Goal: Task Accomplishment & Management: Use online tool/utility

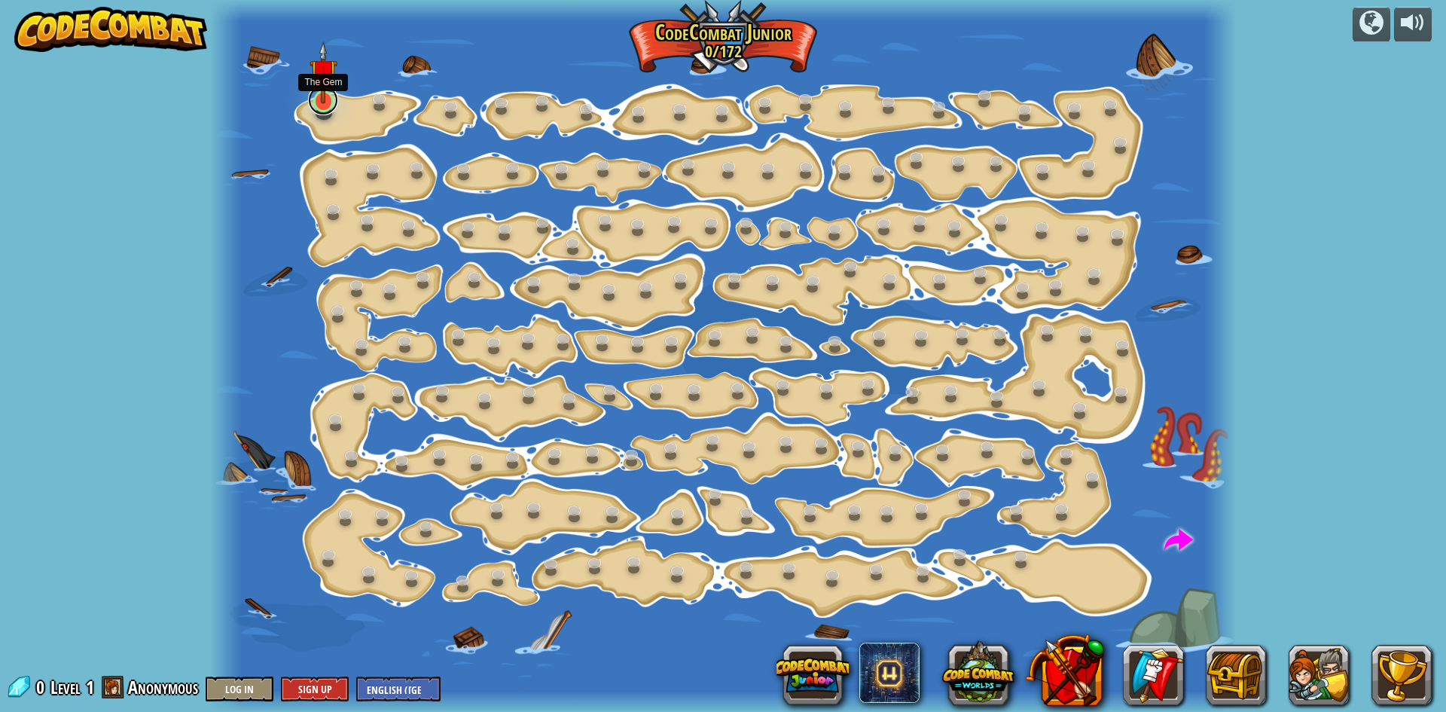
click at [326, 108] on link at bounding box center [323, 100] width 30 height 30
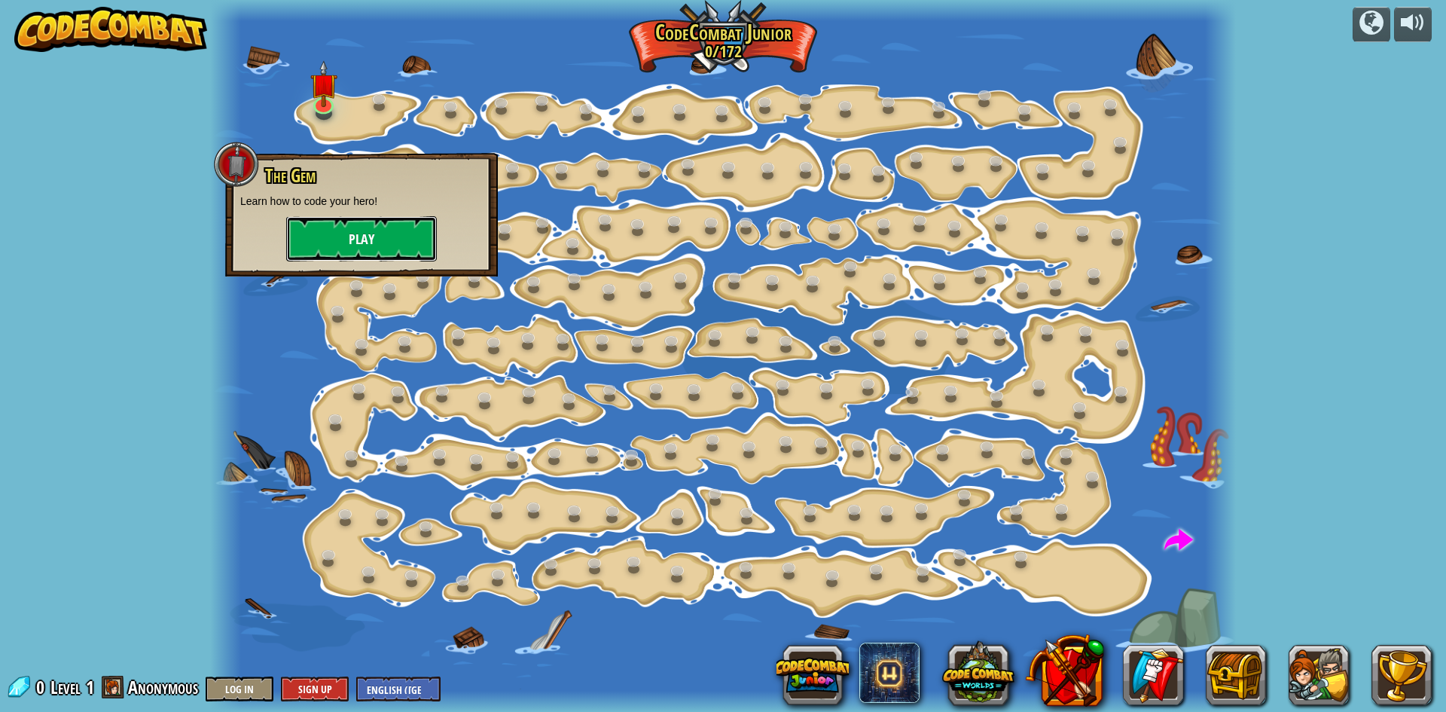
click at [349, 238] on button "Play" at bounding box center [361, 238] width 151 height 45
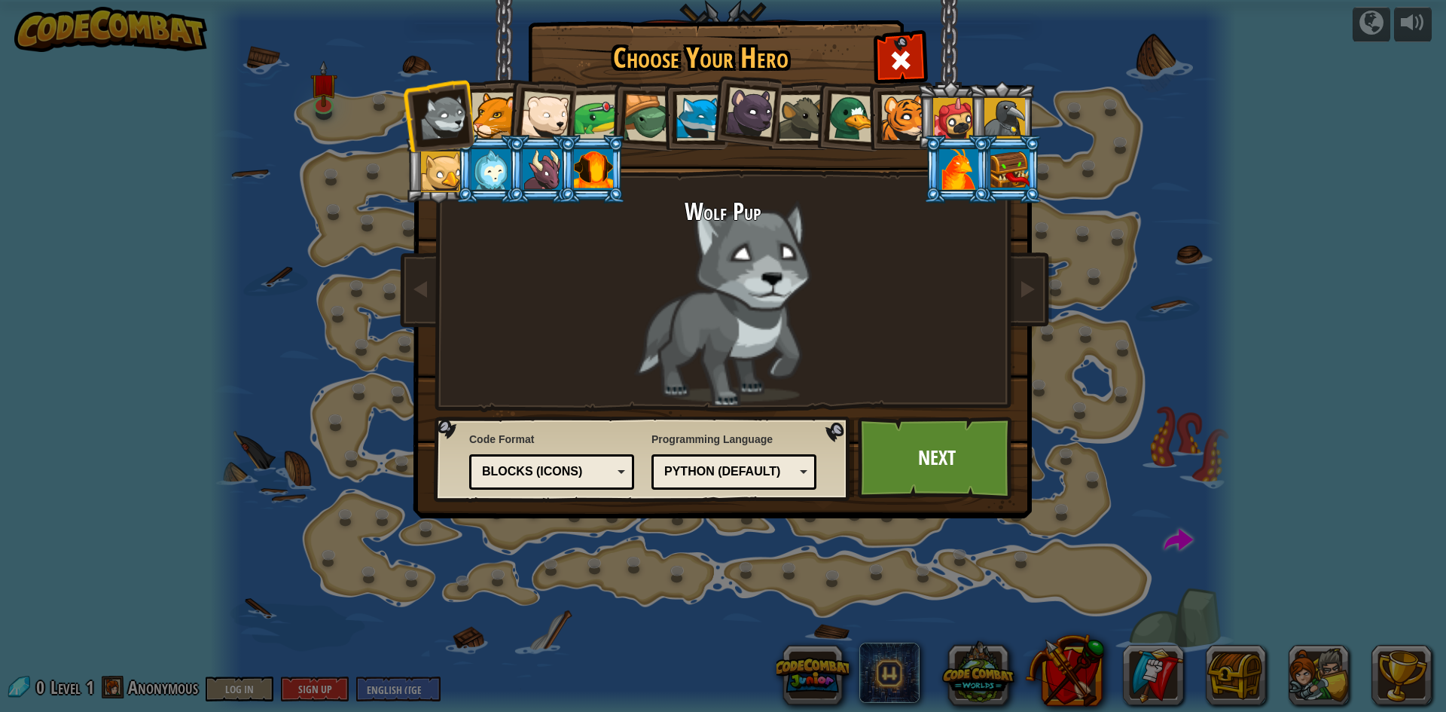
click at [490, 106] on div at bounding box center [495, 116] width 46 height 46
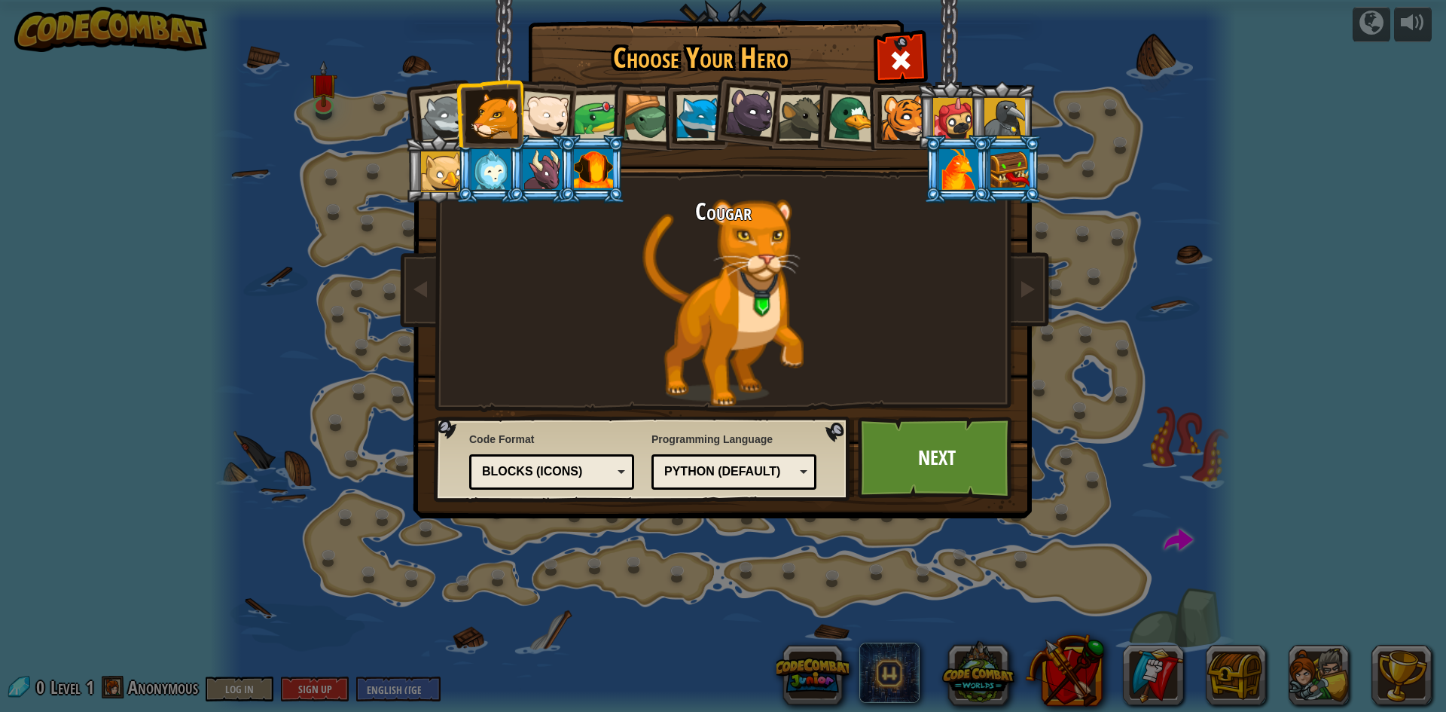
click at [588, 102] on div at bounding box center [597, 117] width 47 height 47
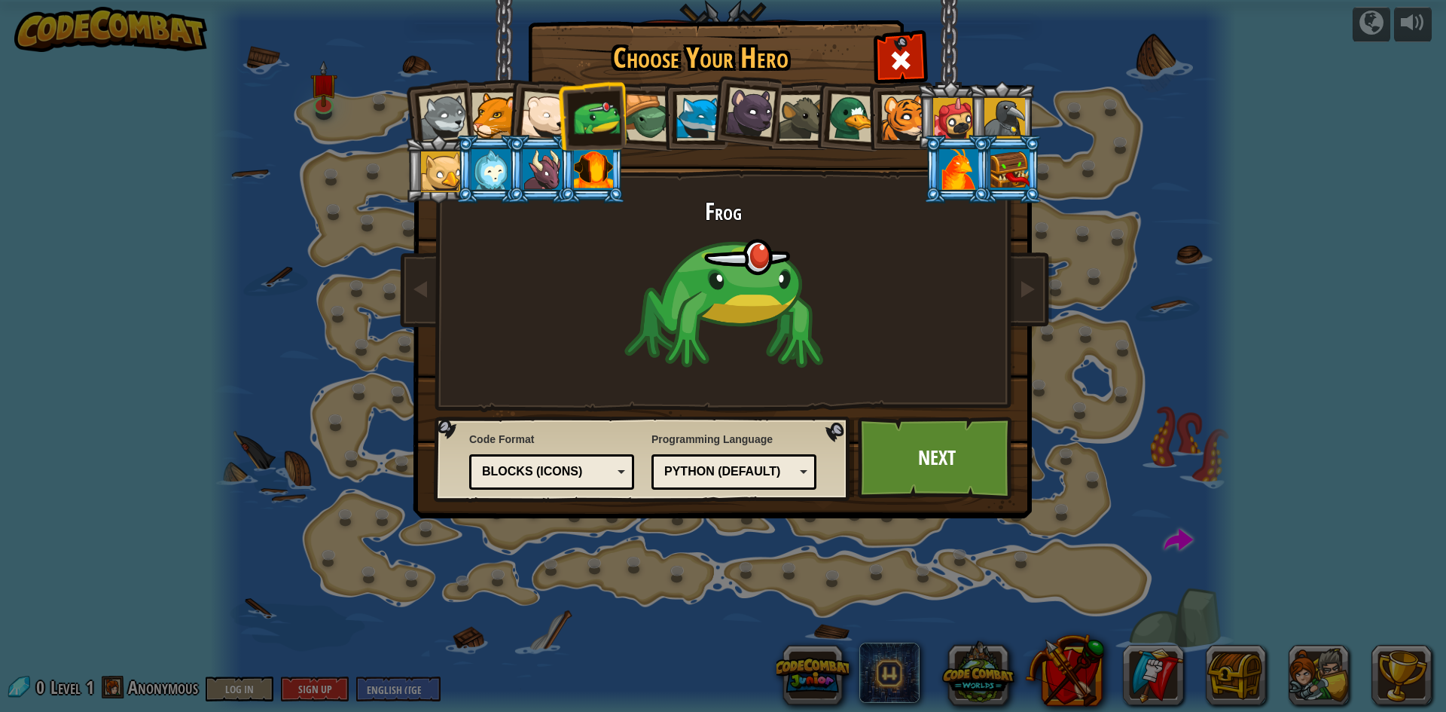
click at [714, 114] on li at bounding box center [745, 109] width 75 height 75
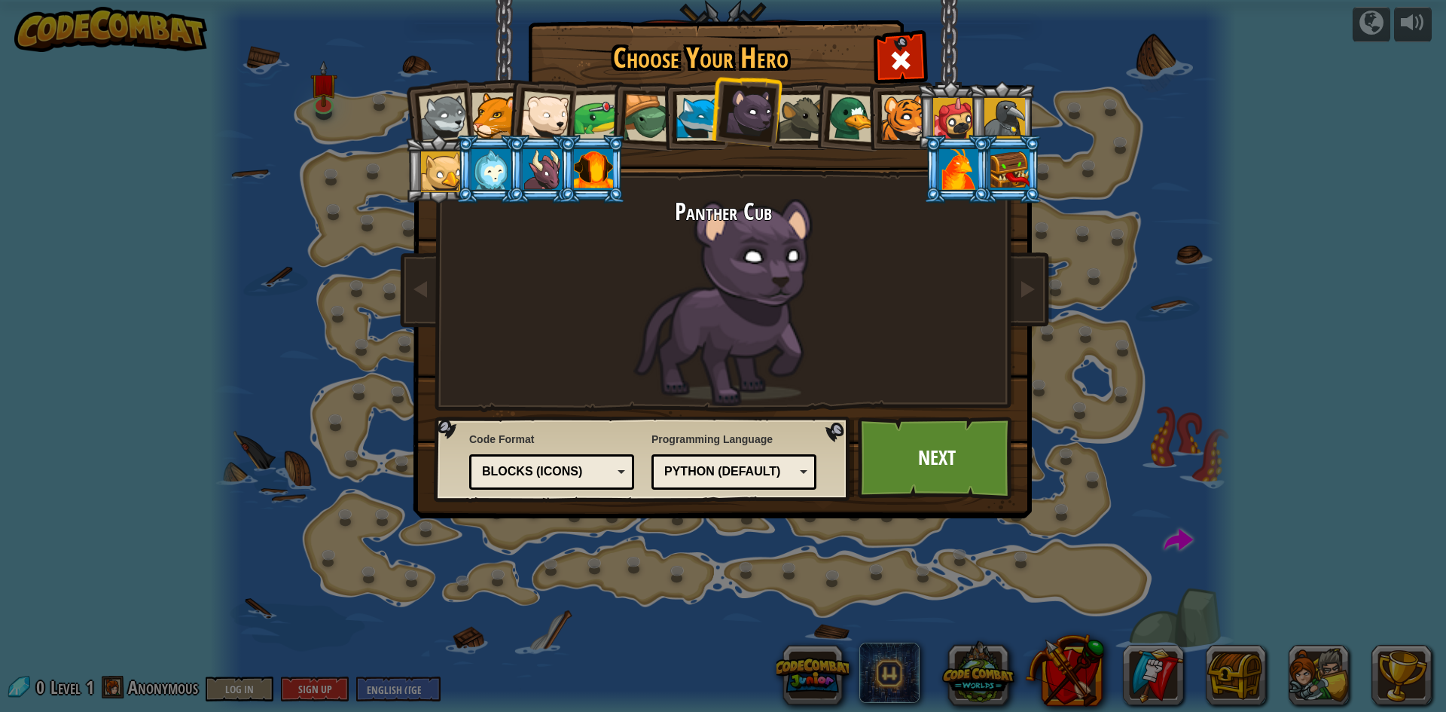
click at [841, 112] on div at bounding box center [853, 117] width 49 height 49
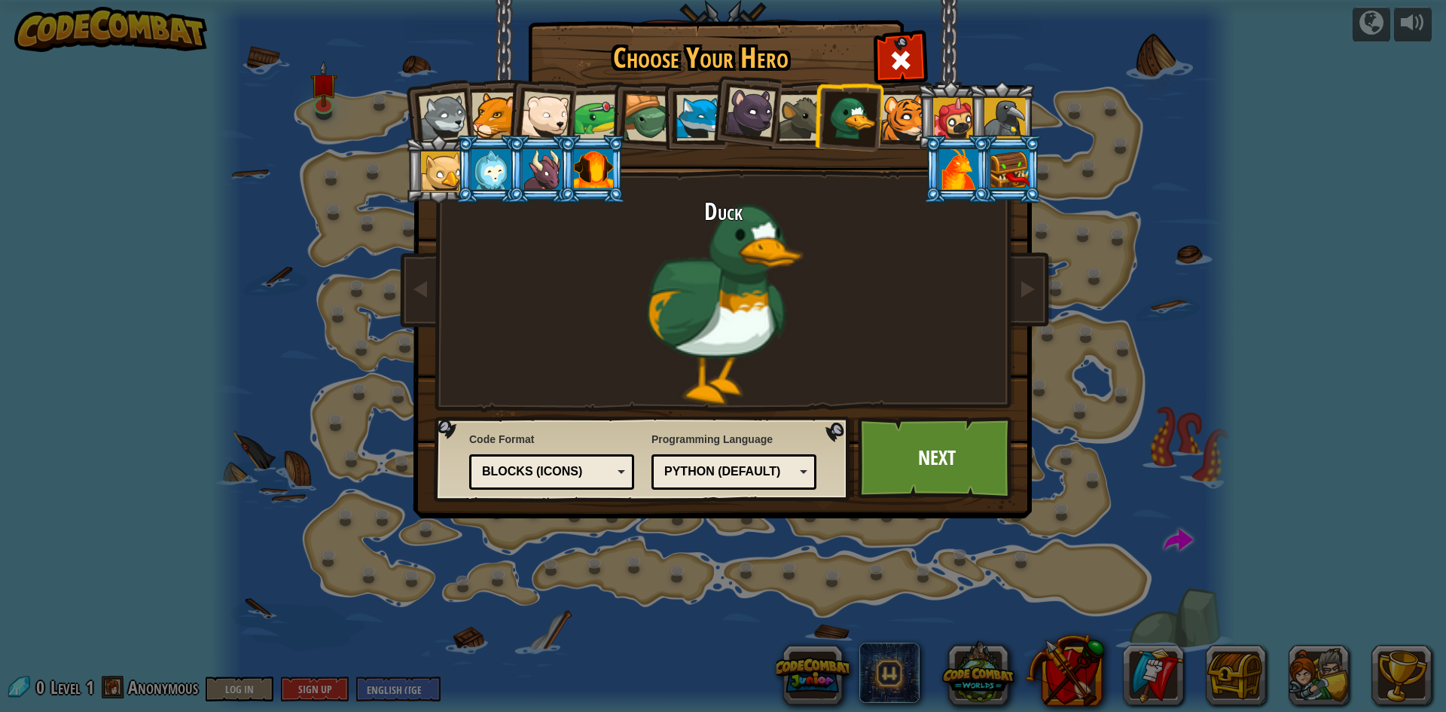
click at [895, 114] on div at bounding box center [904, 118] width 46 height 46
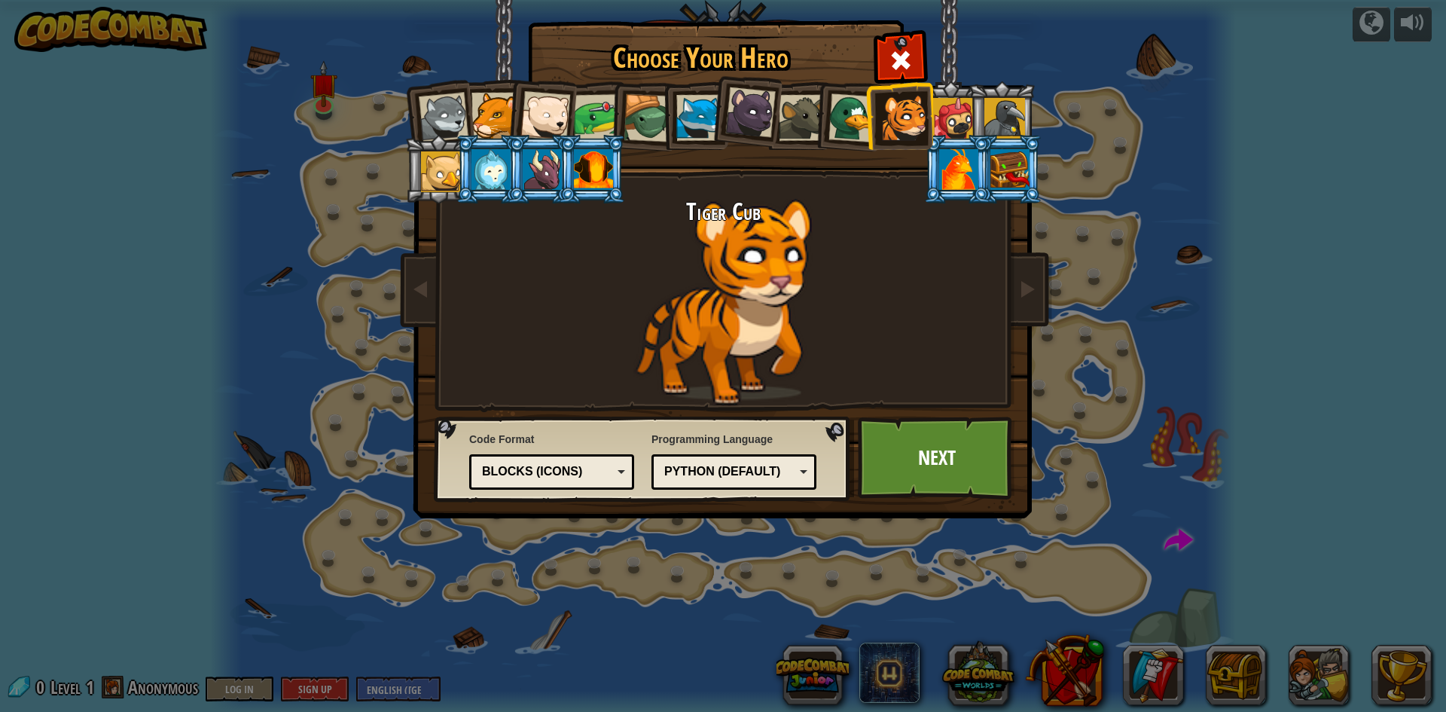
click at [952, 120] on div at bounding box center [953, 118] width 41 height 41
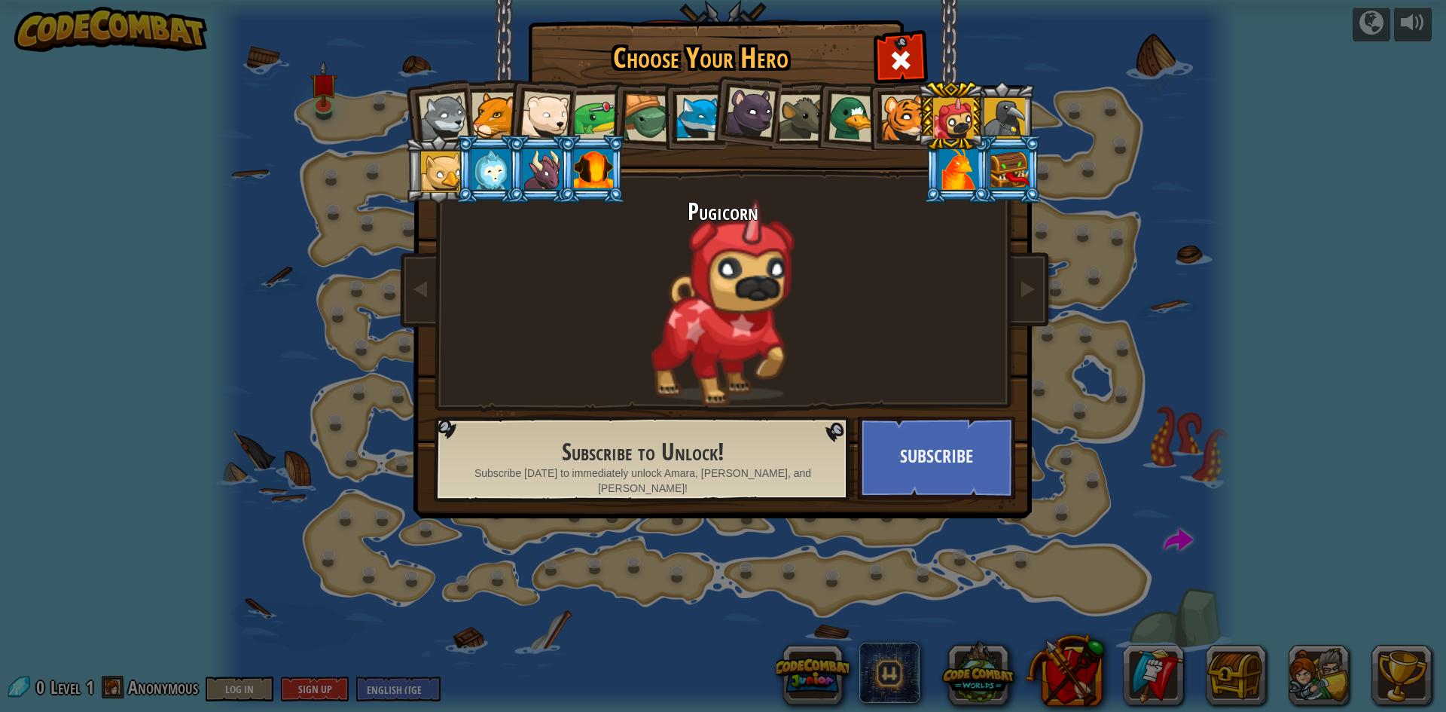
click at [1012, 120] on div at bounding box center [1004, 118] width 41 height 41
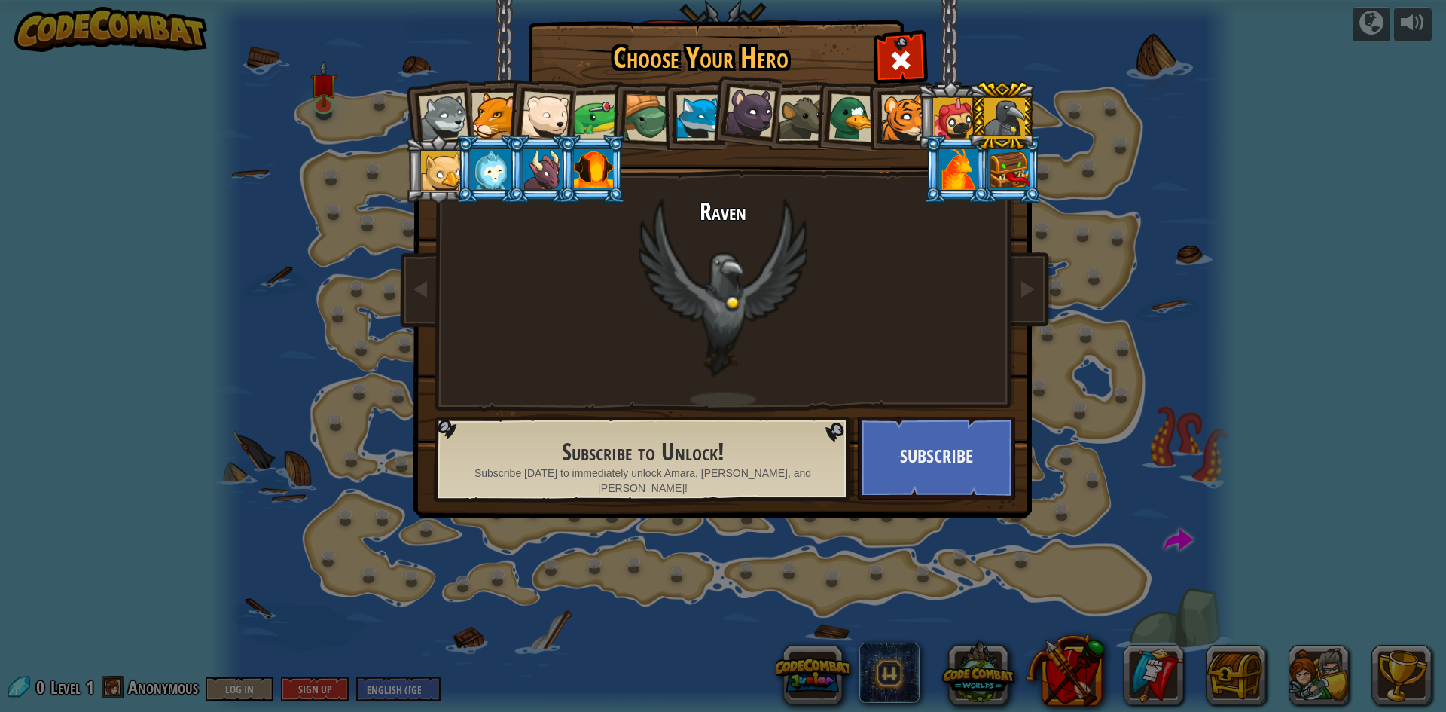
click at [989, 169] on li at bounding box center [957, 169] width 68 height 69
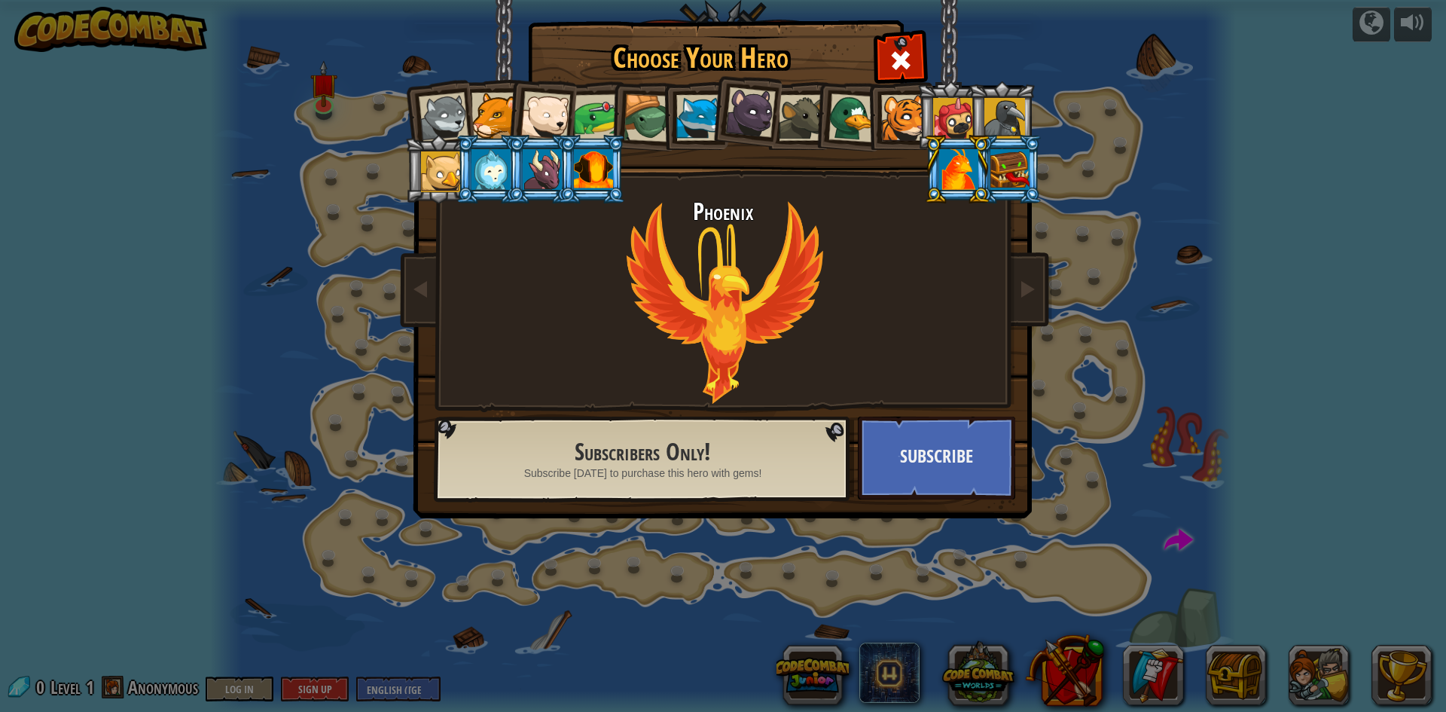
click at [988, 163] on li at bounding box center [957, 169] width 68 height 69
click at [448, 166] on div at bounding box center [441, 171] width 41 height 41
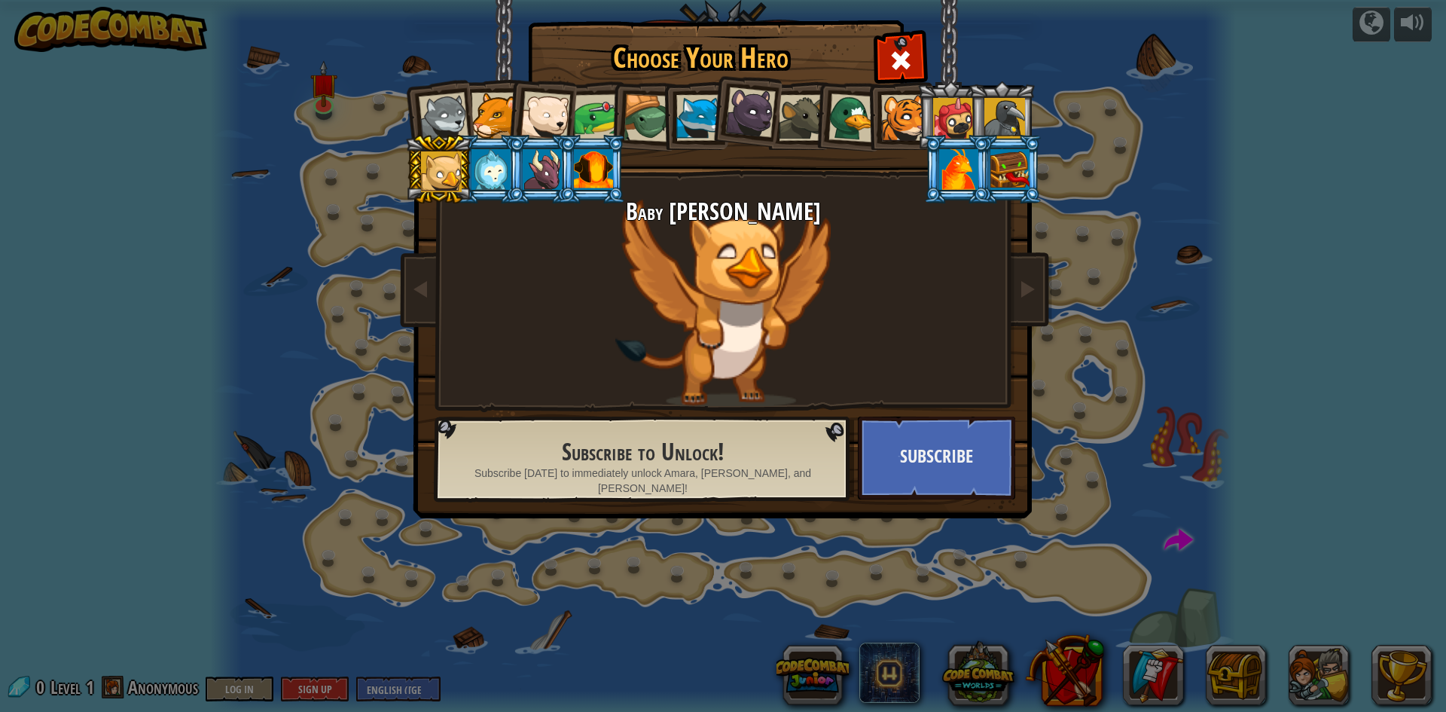
click at [476, 168] on div at bounding box center [491, 169] width 39 height 41
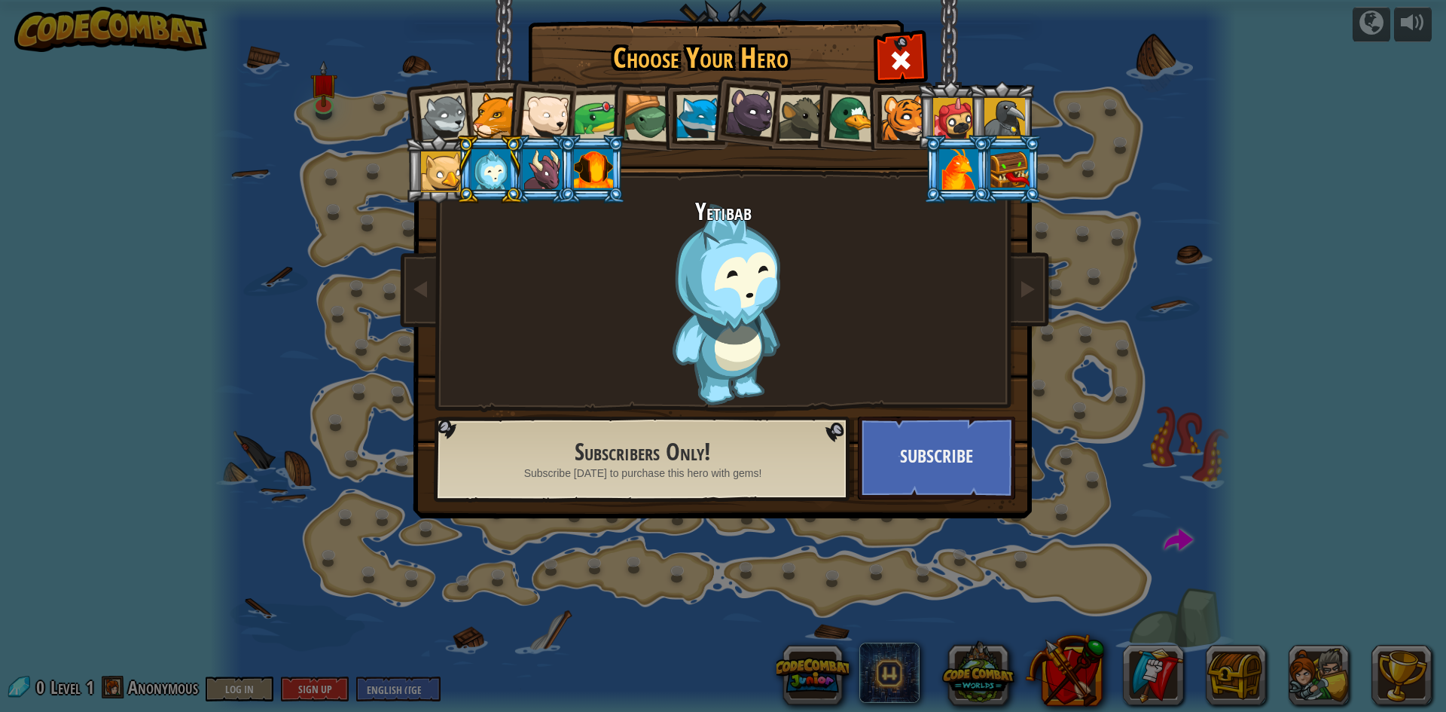
click at [542, 179] on div at bounding box center [542, 169] width 39 height 41
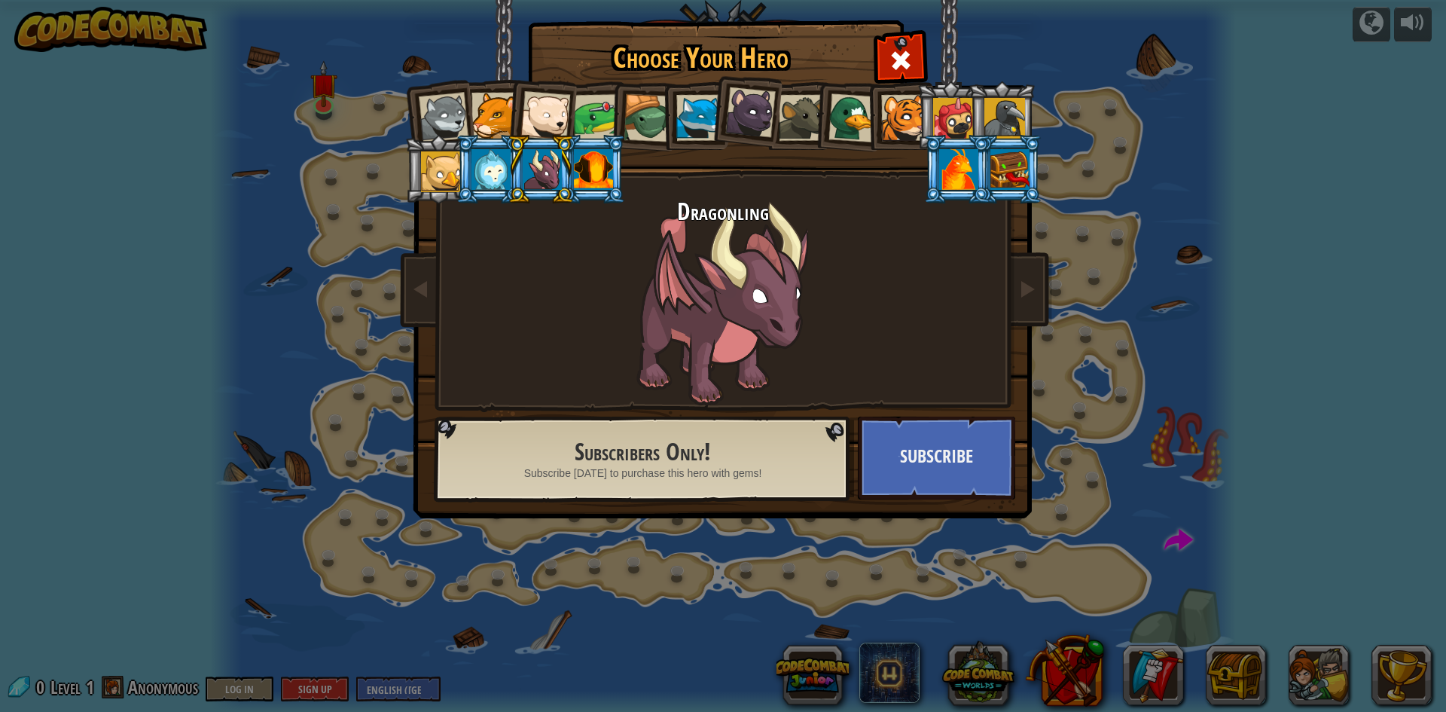
click at [562, 178] on li at bounding box center [541, 169] width 68 height 69
drag, startPoint x: 673, startPoint y: 135, endPoint x: 685, endPoint y: 133, distance: 11.4
click at [682, 134] on li at bounding box center [695, 115] width 68 height 69
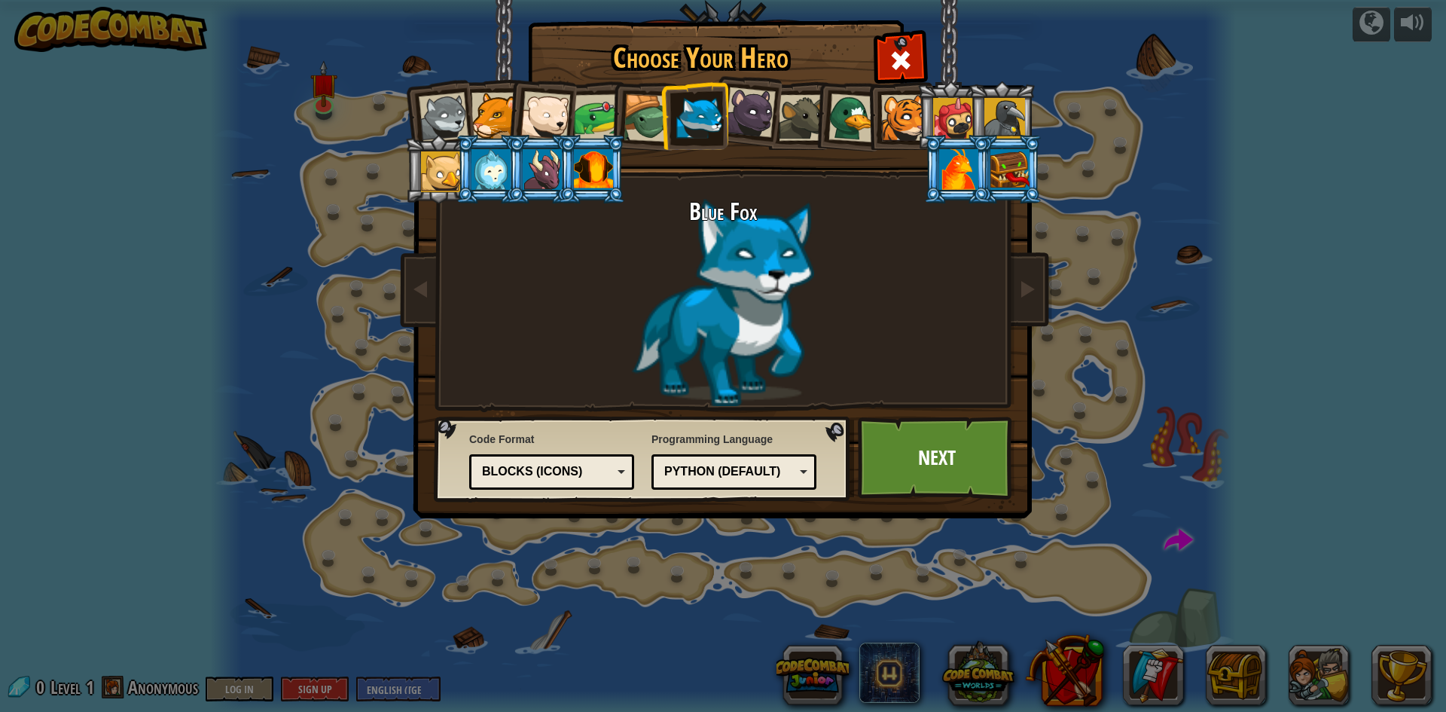
click at [807, 122] on div at bounding box center [802, 118] width 46 height 46
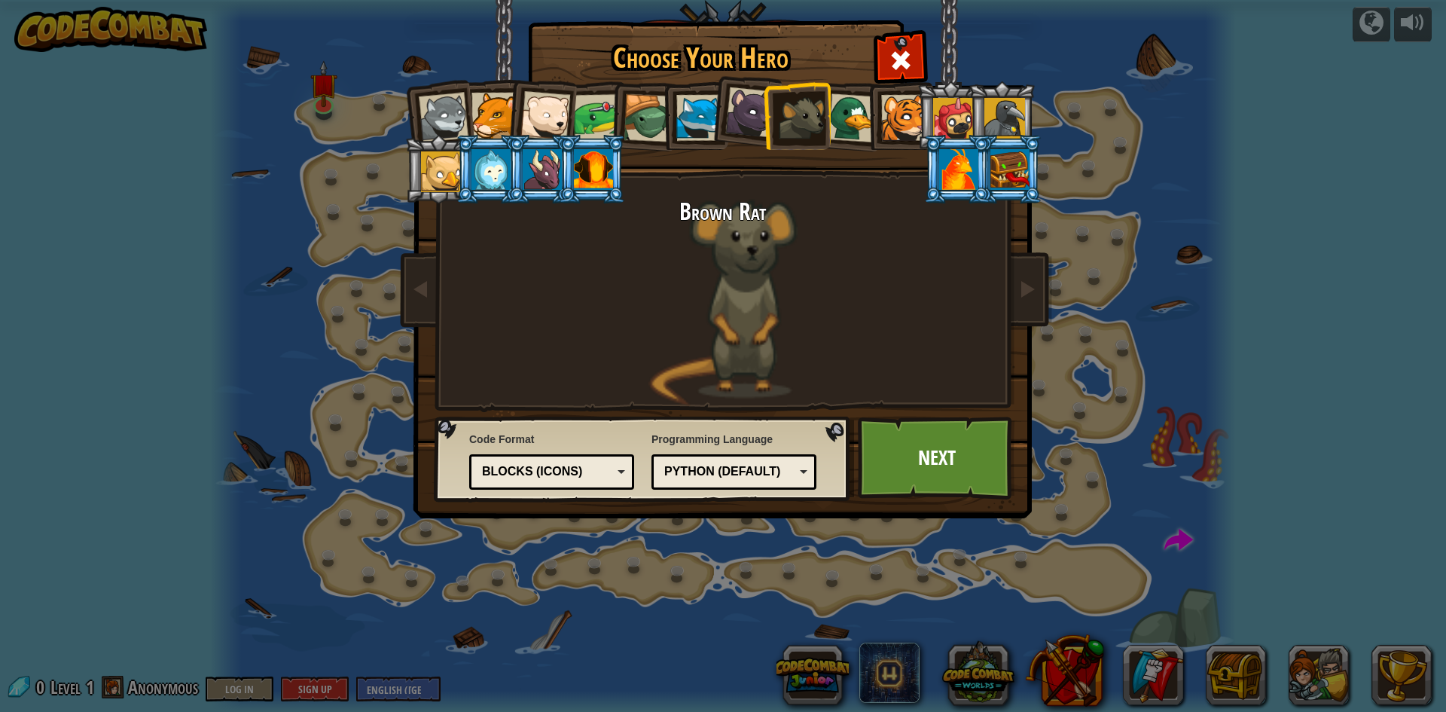
click at [765, 119] on li at bounding box center [797, 115] width 68 height 69
click at [746, 118] on div at bounding box center [750, 112] width 50 height 50
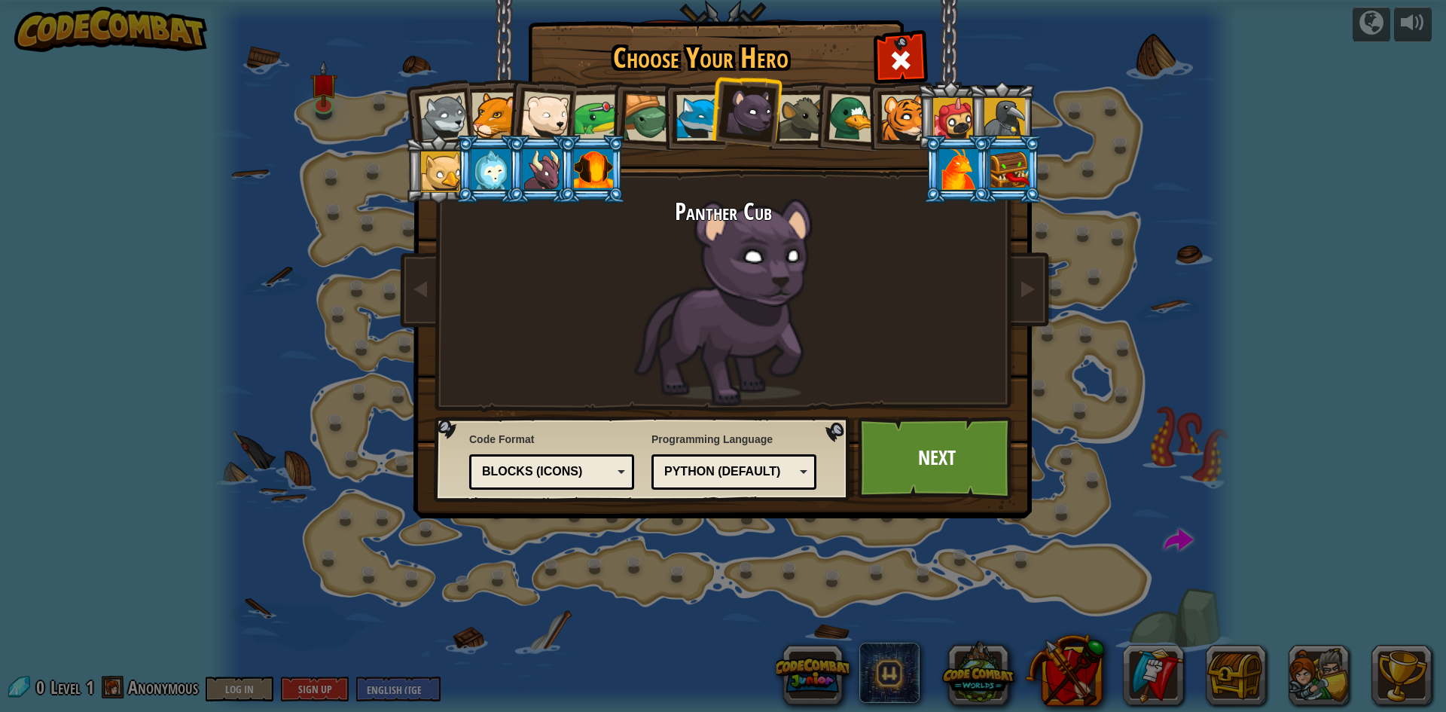
click at [679, 117] on div at bounding box center [699, 118] width 46 height 46
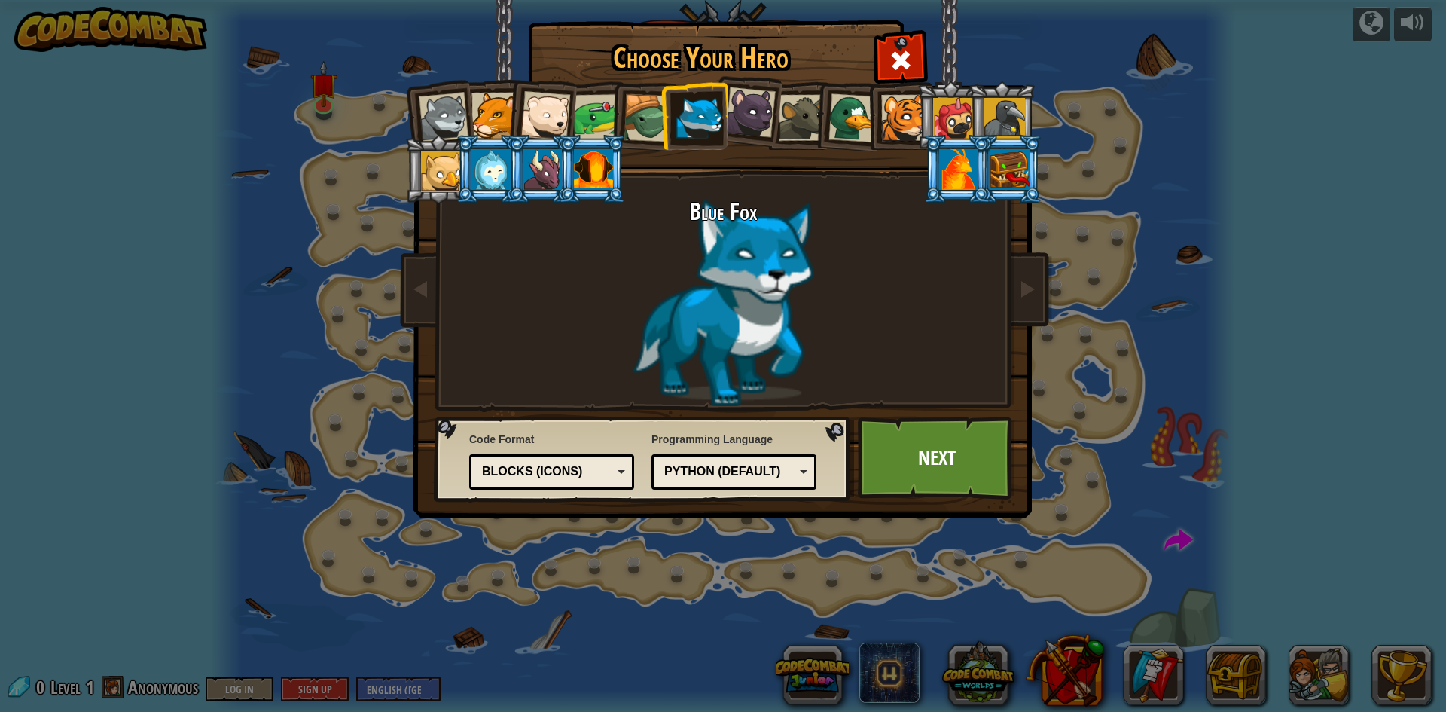
click at [651, 124] on div at bounding box center [648, 118] width 48 height 48
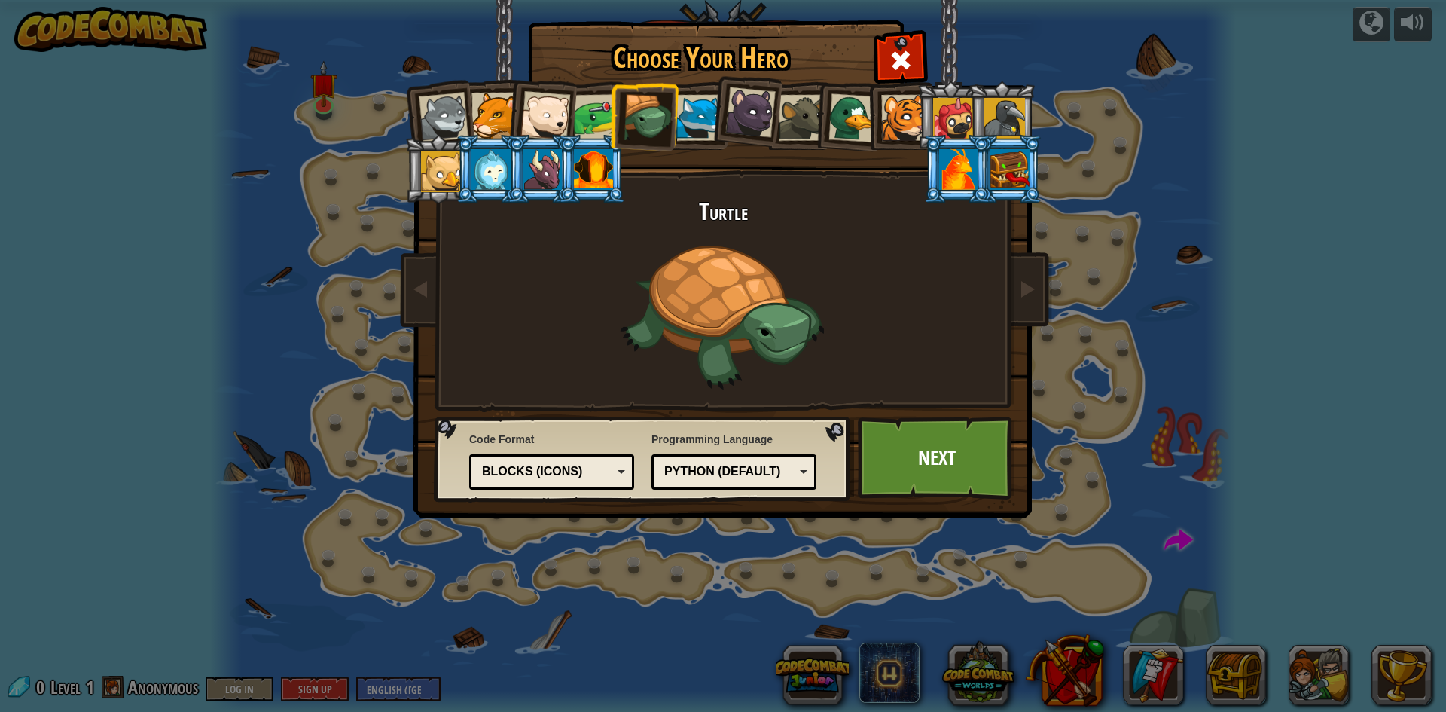
click at [599, 118] on div at bounding box center [597, 117] width 47 height 47
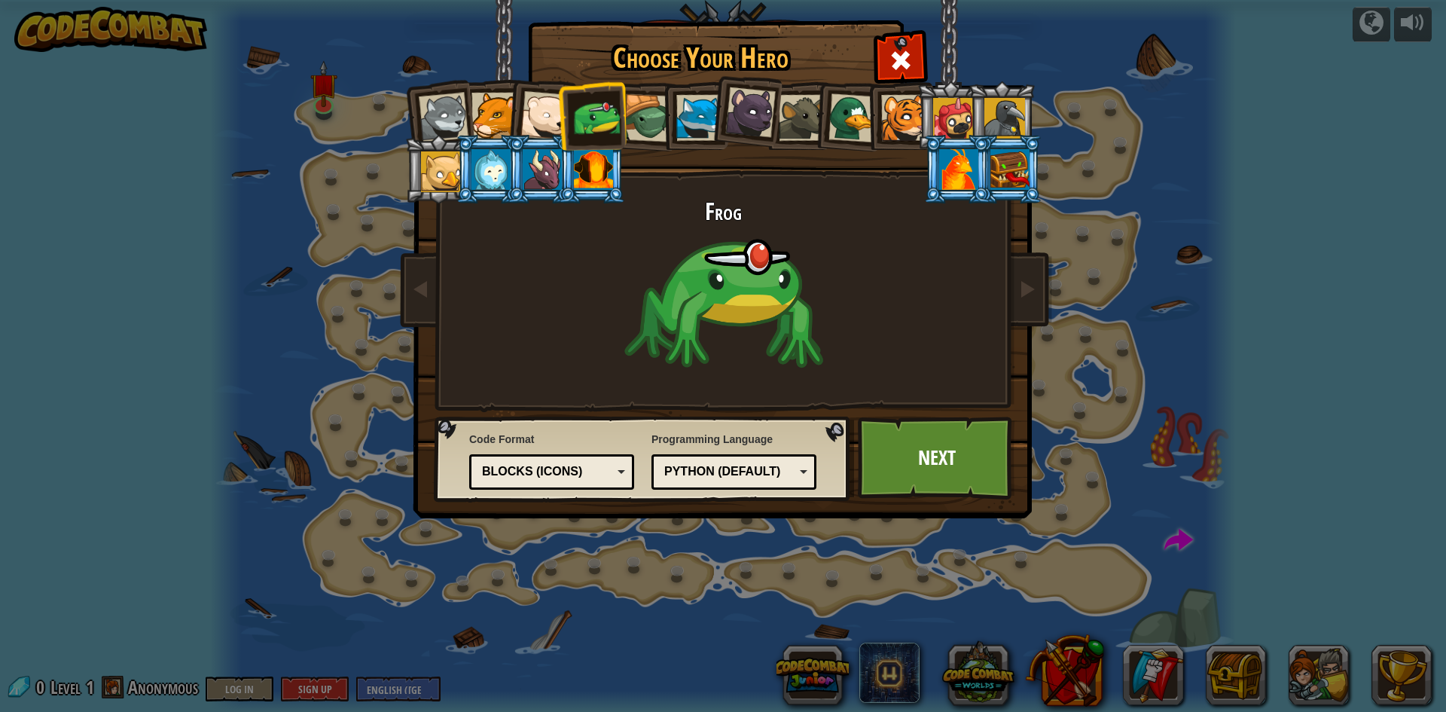
click at [534, 124] on div at bounding box center [545, 116] width 50 height 50
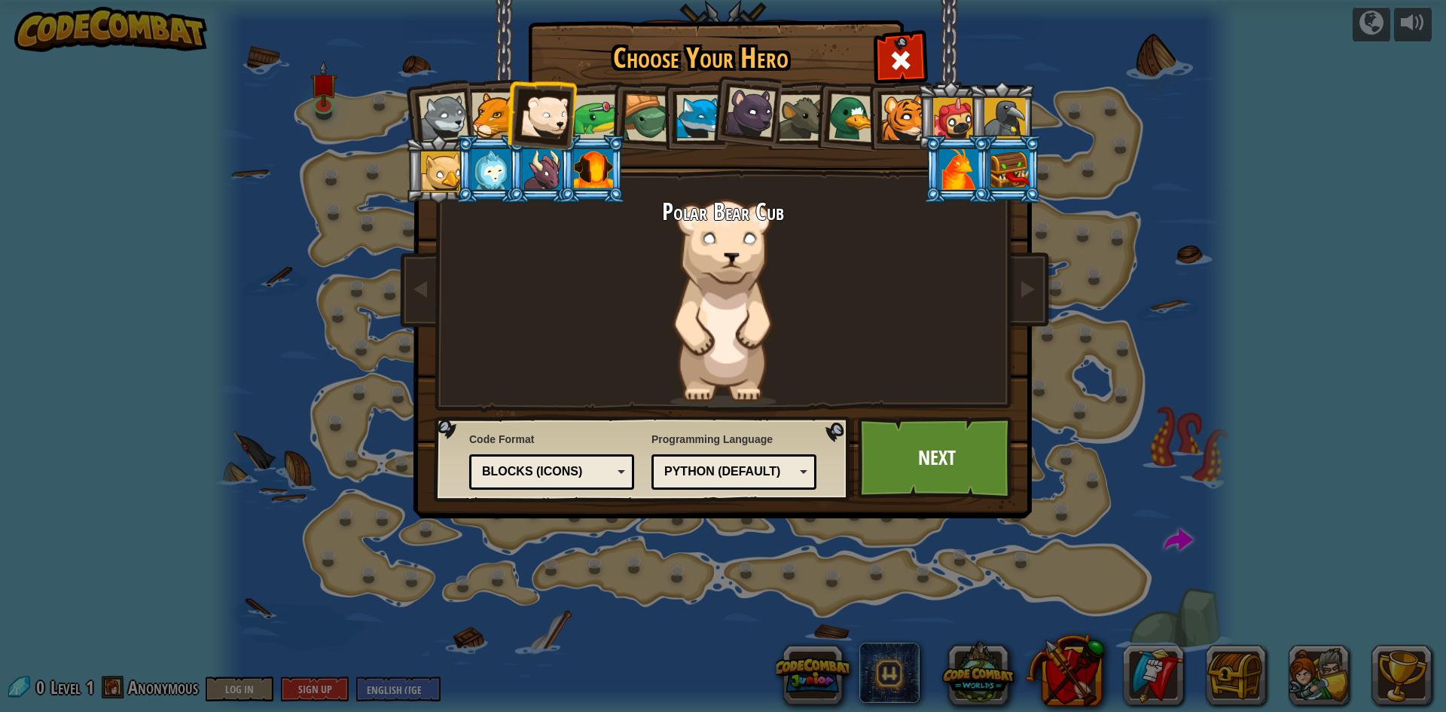
click at [490, 114] on div at bounding box center [495, 116] width 46 height 46
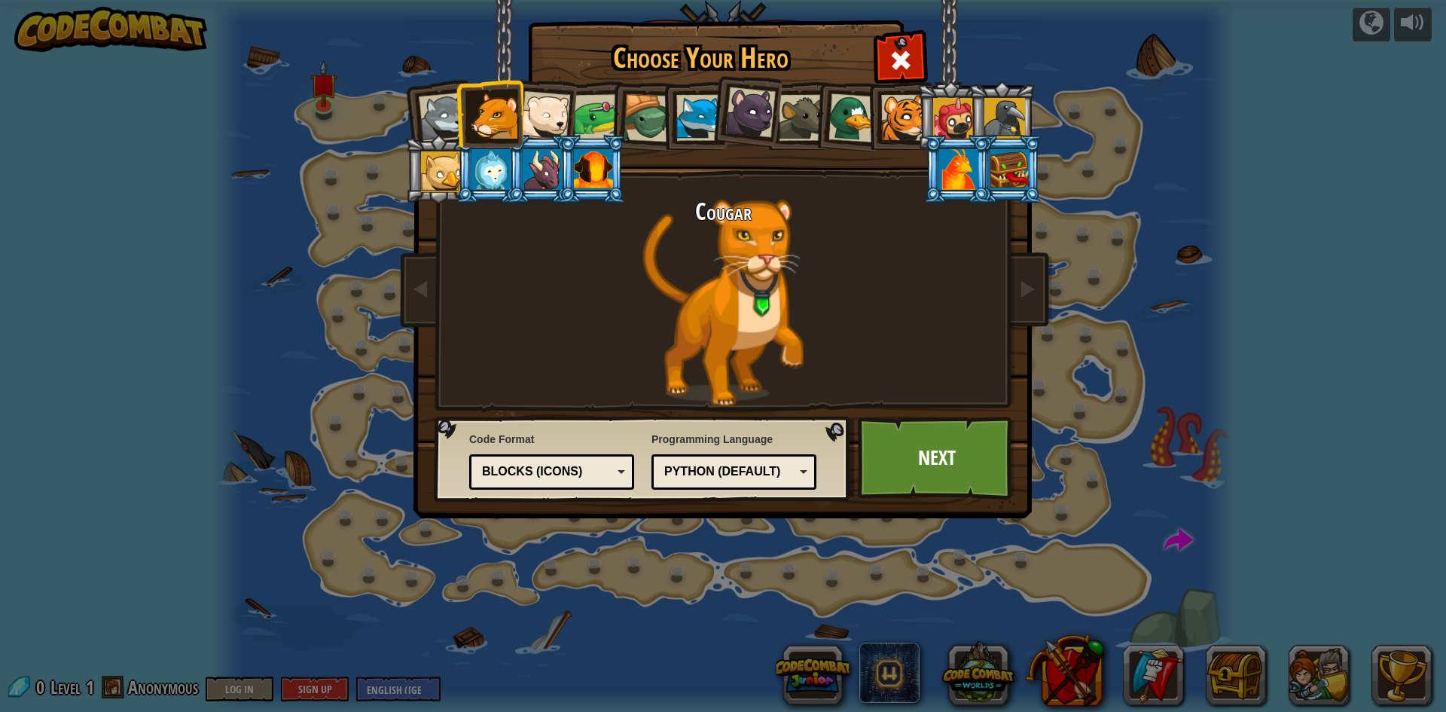
click at [437, 114] on div at bounding box center [444, 118] width 50 height 50
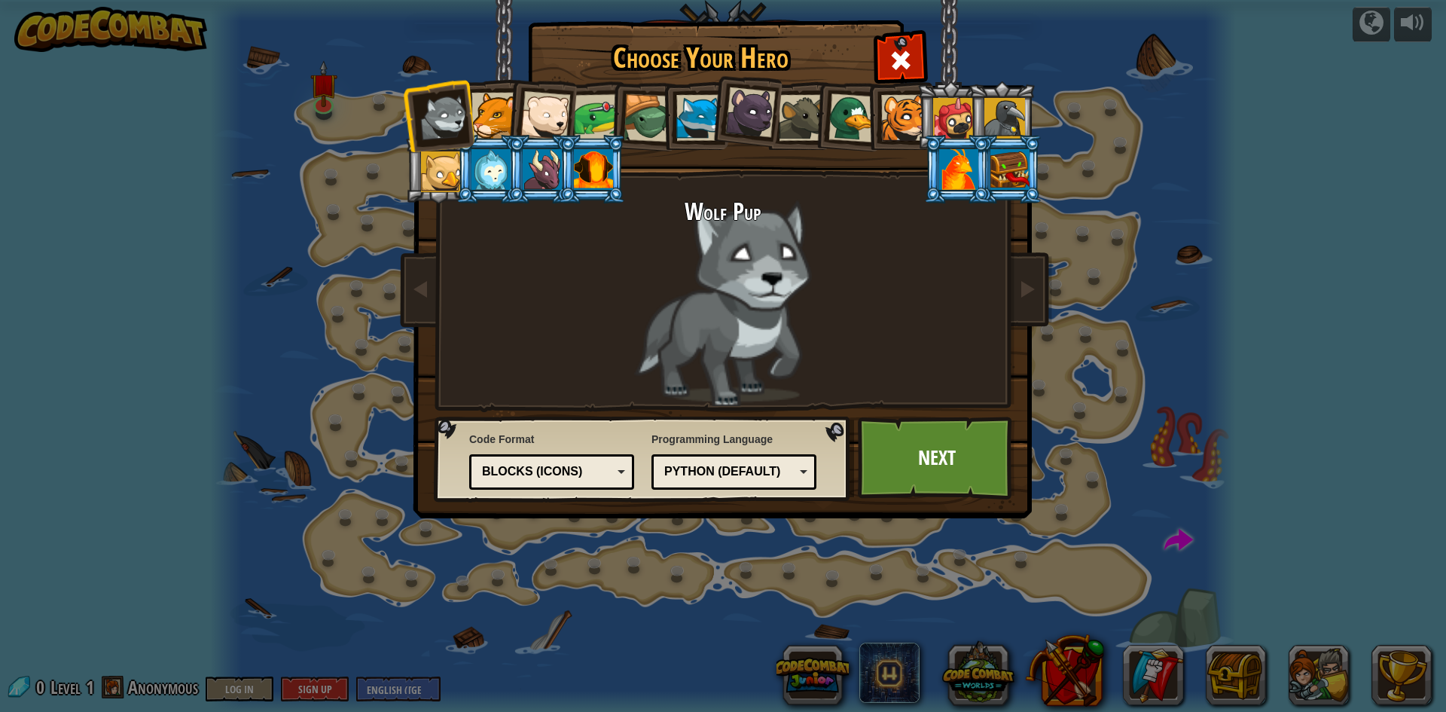
click at [675, 130] on li at bounding box center [695, 115] width 68 height 69
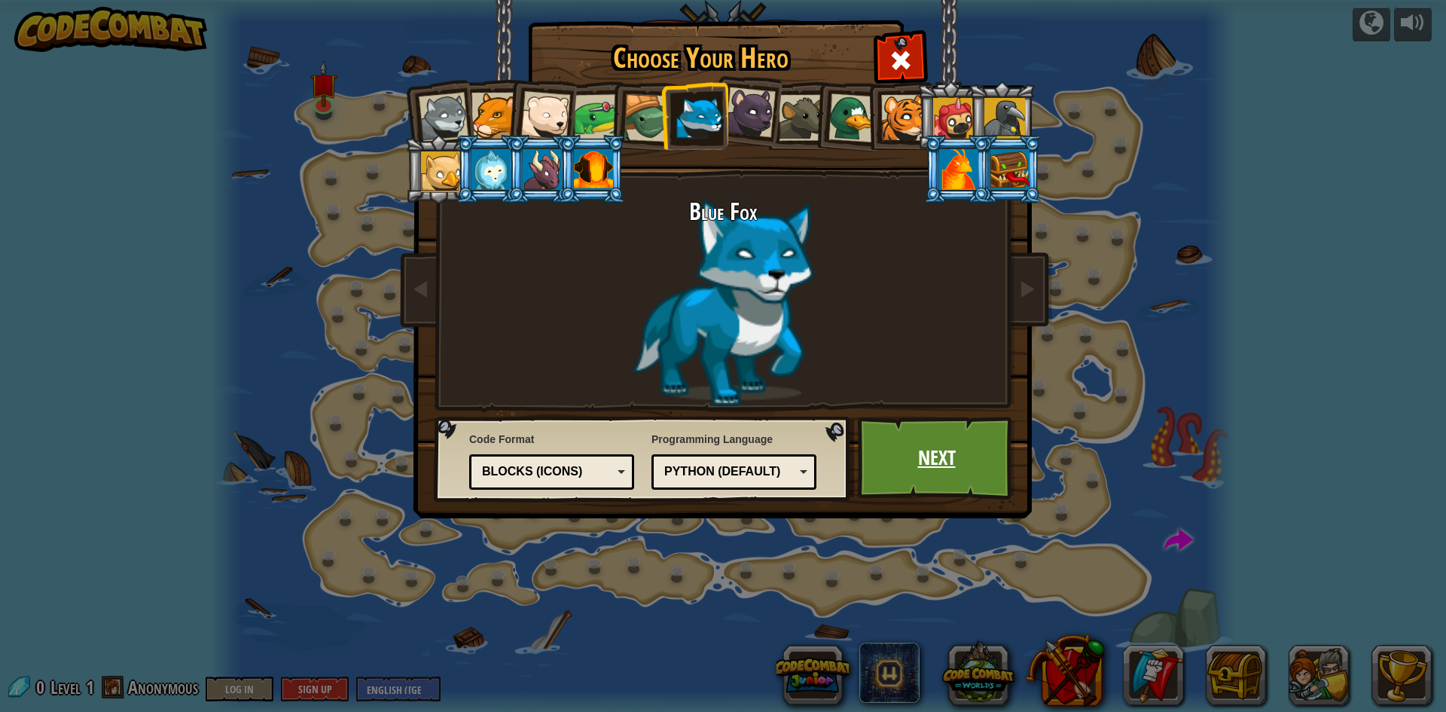
click at [935, 447] on link "Next" at bounding box center [936, 458] width 157 height 83
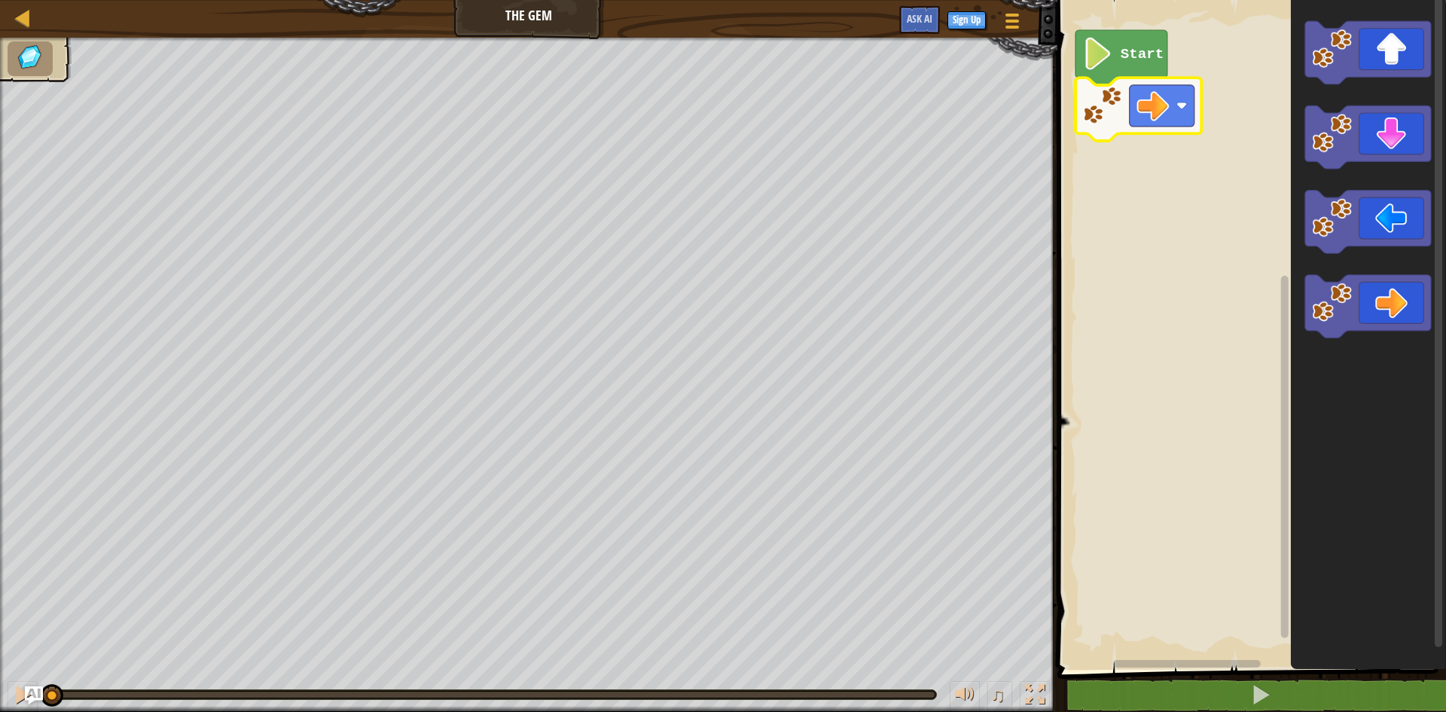
click at [1198, 106] on icon "Blockly Workspace" at bounding box center [1139, 109] width 126 height 63
click at [1168, 113] on image "Blockly Workspace" at bounding box center [1153, 106] width 32 height 32
click at [1383, 293] on icon "Blockly Workspace" at bounding box center [1368, 306] width 126 height 63
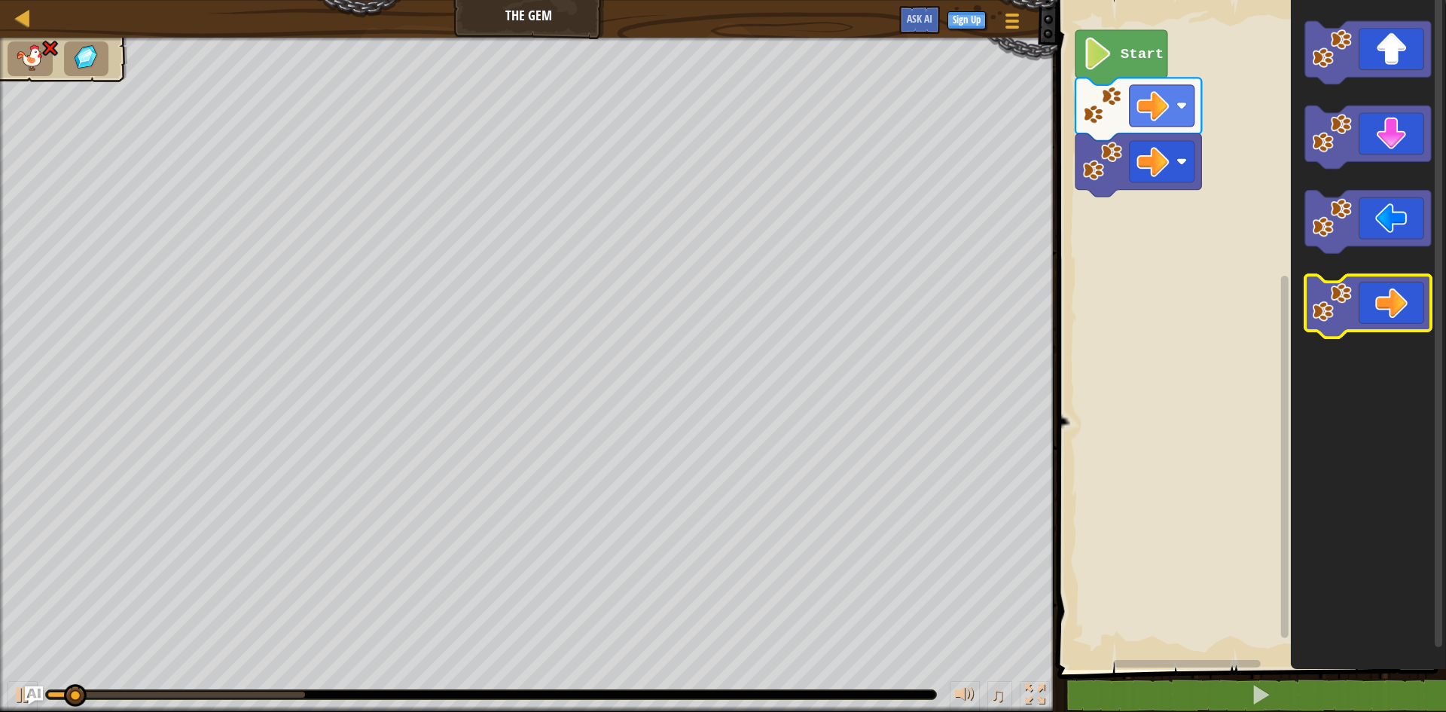
click at [1384, 298] on icon "Blockly Workspace" at bounding box center [1368, 306] width 126 height 63
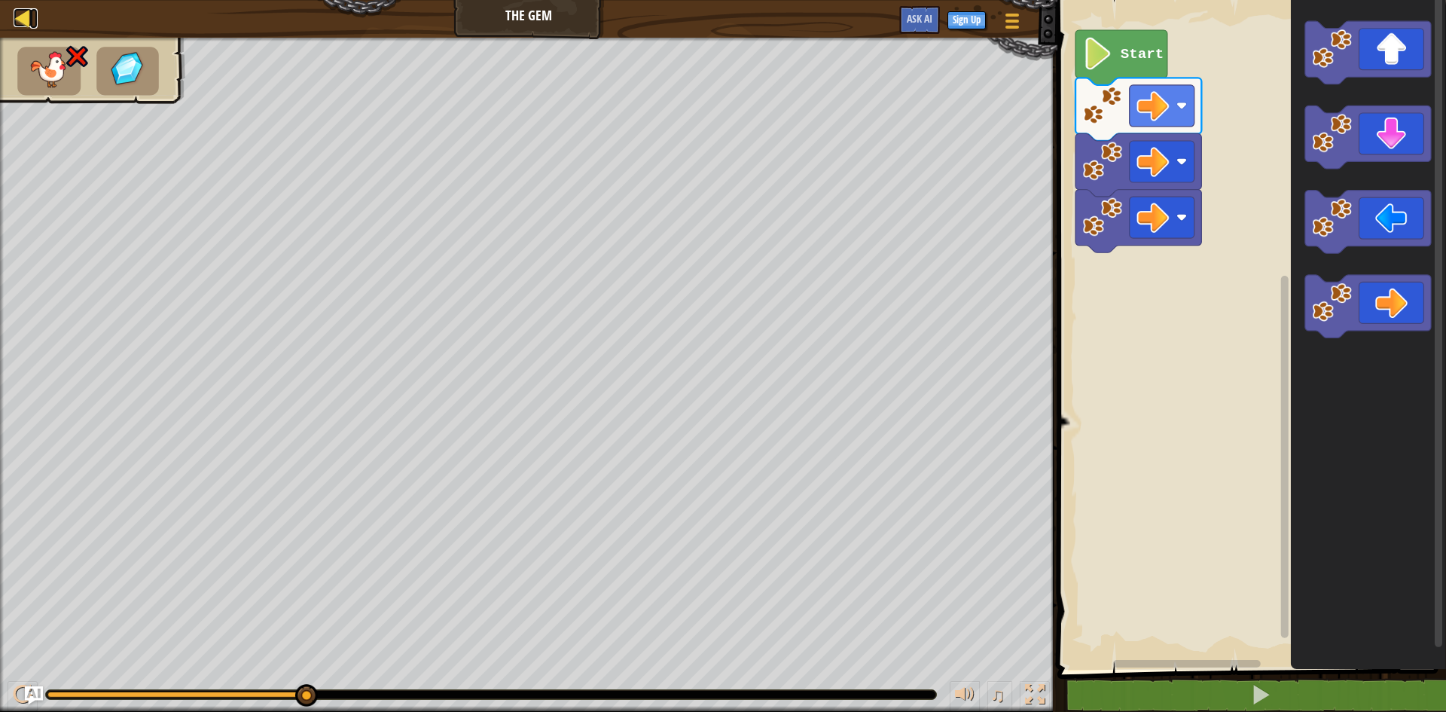
click at [23, 15] on div at bounding box center [23, 17] width 19 height 19
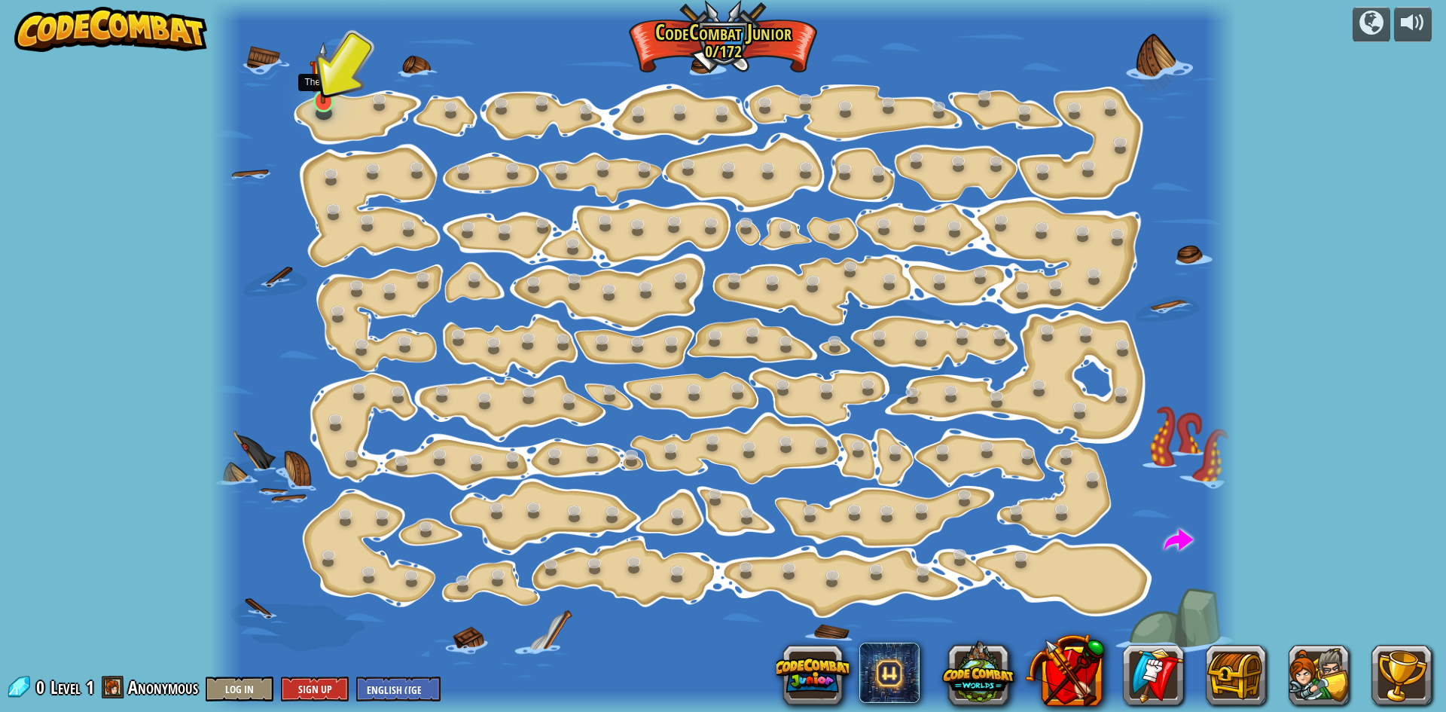
click at [328, 75] on img at bounding box center [323, 72] width 27 height 63
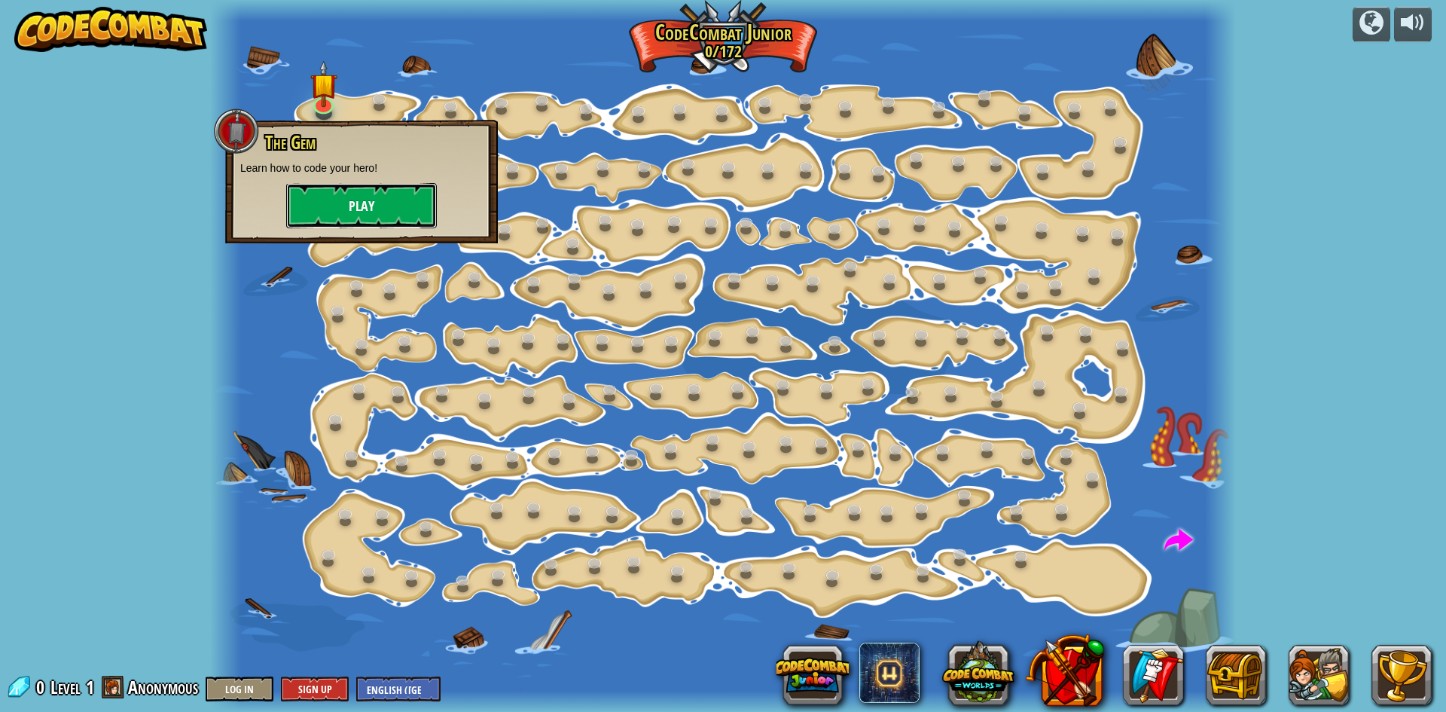
click at [366, 205] on button "Play" at bounding box center [361, 205] width 151 height 45
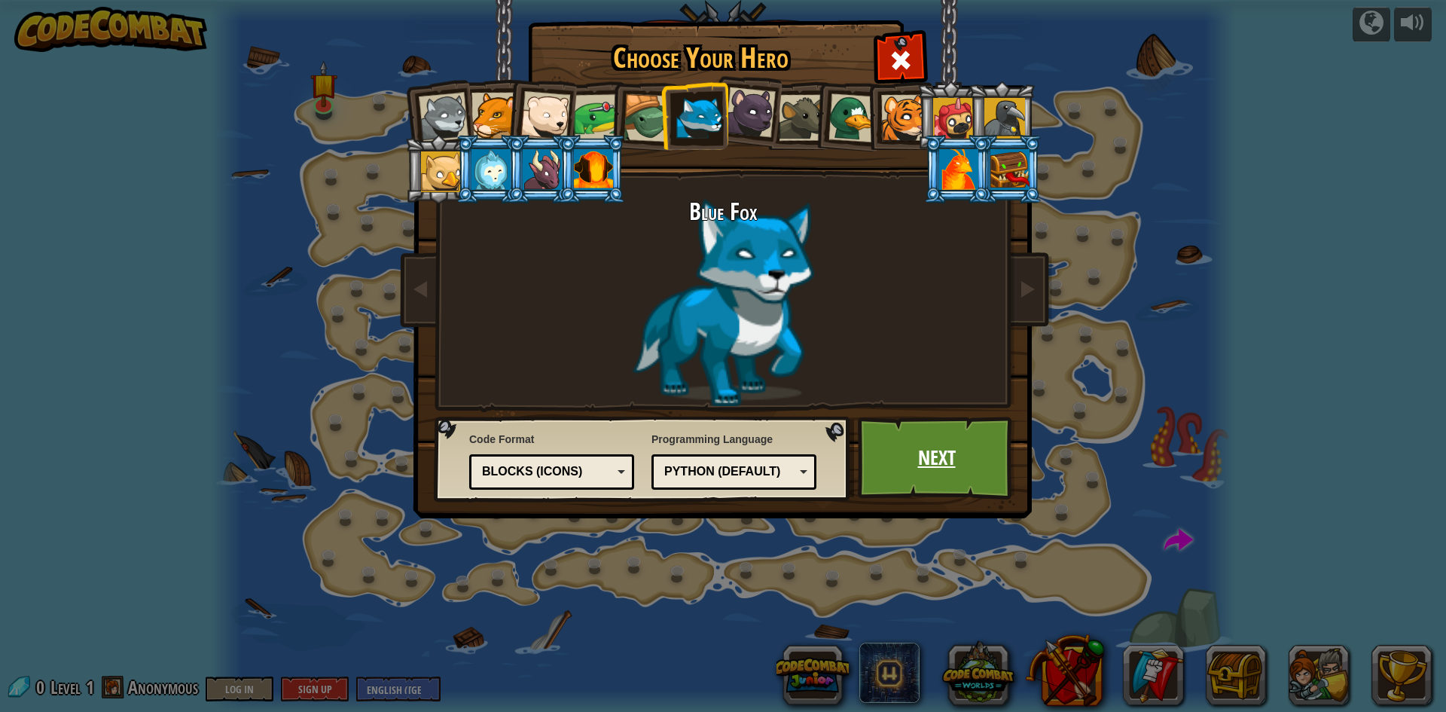
click at [951, 449] on link "Next" at bounding box center [936, 458] width 157 height 83
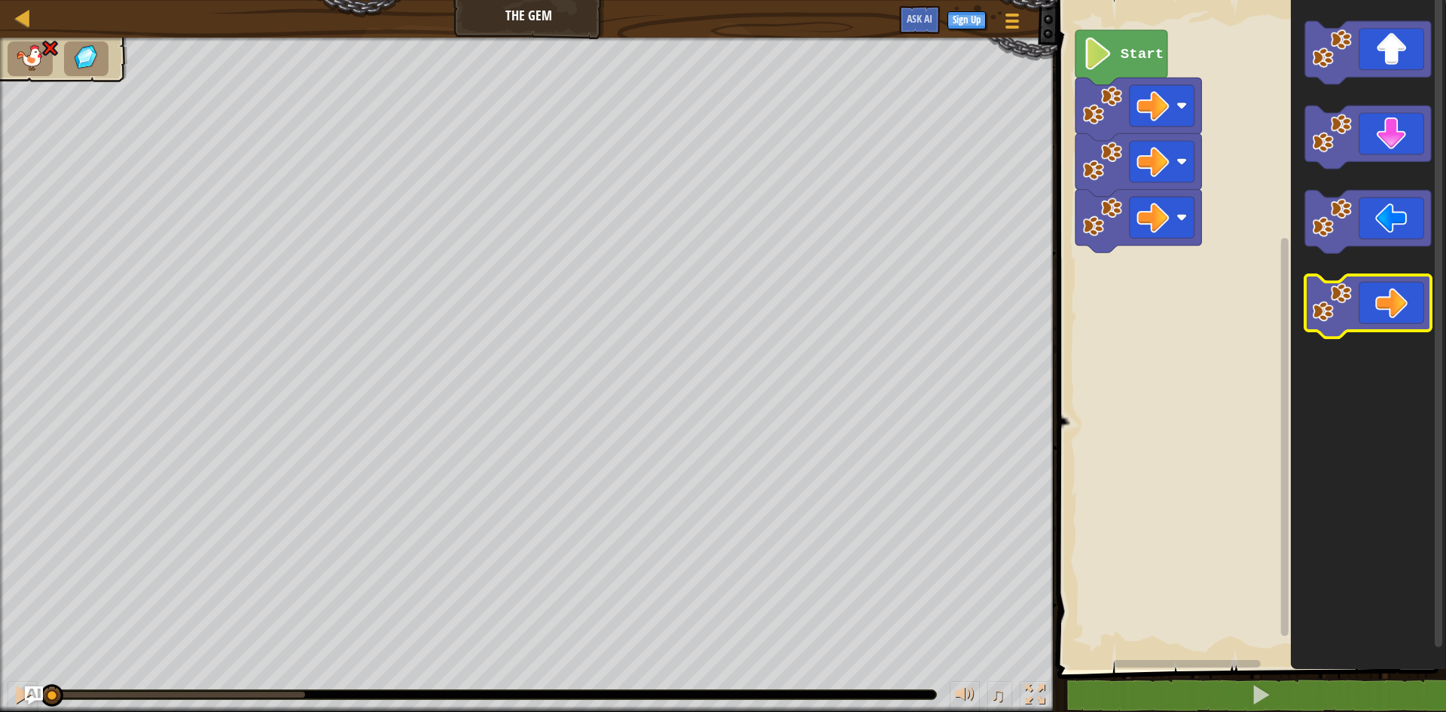
click at [1399, 312] on icon "Blockly Workspace" at bounding box center [1368, 306] width 126 height 63
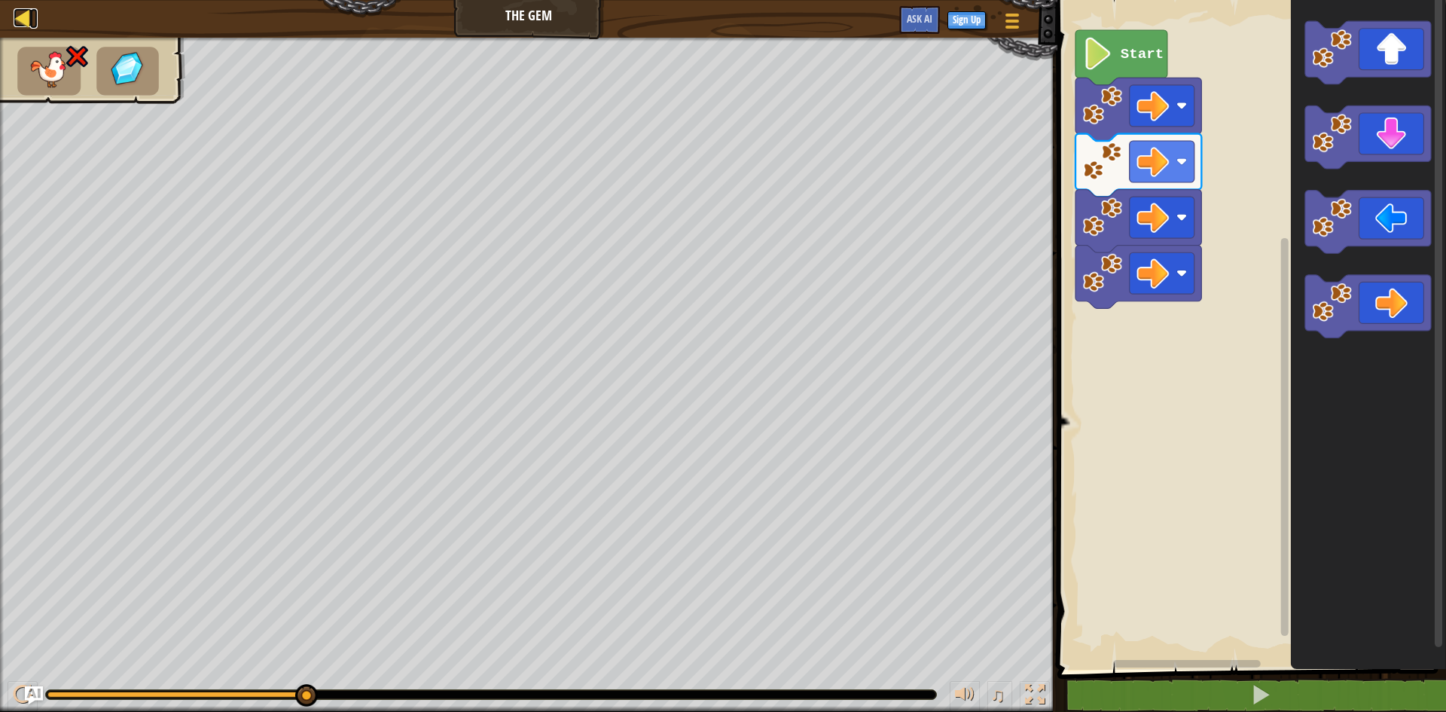
click at [16, 8] on div at bounding box center [23, 17] width 19 height 19
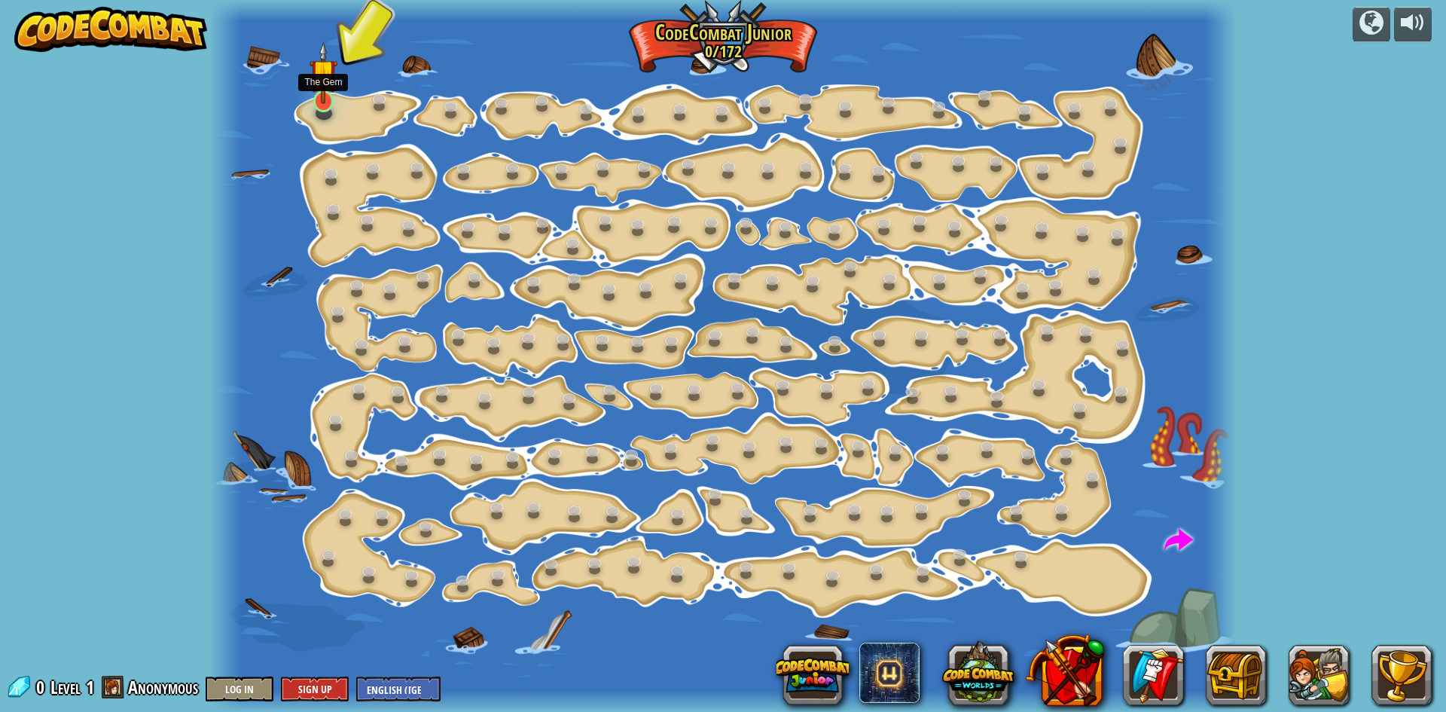
click at [328, 72] on img at bounding box center [323, 72] width 27 height 63
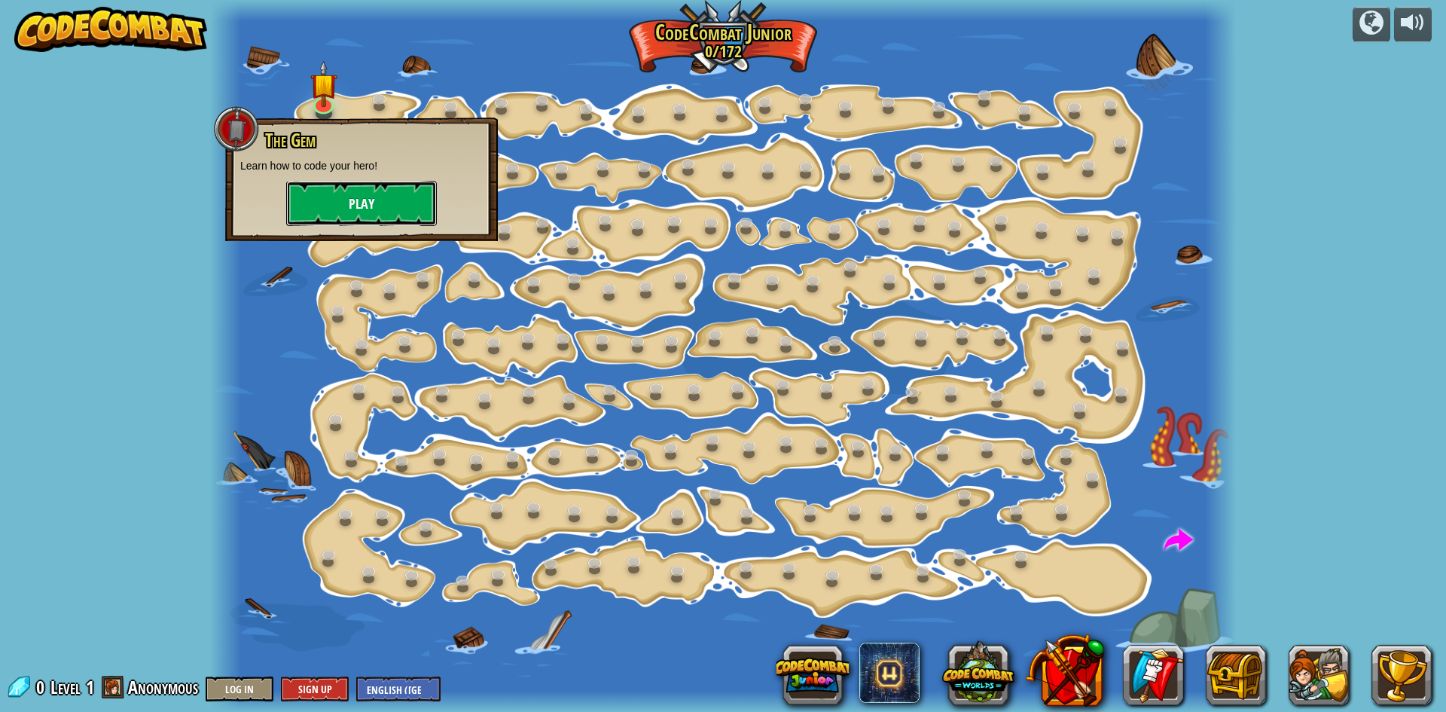
click at [358, 213] on button "Play" at bounding box center [361, 203] width 151 height 45
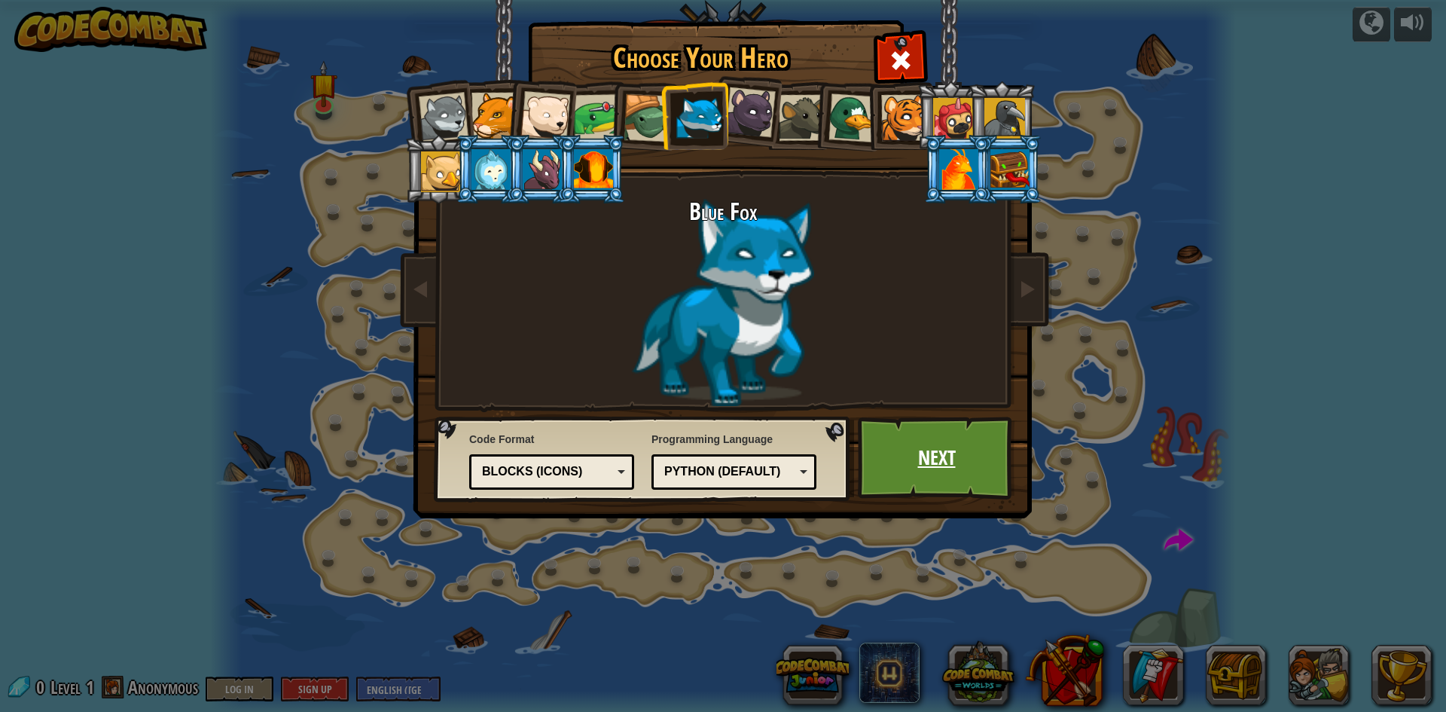
click at [947, 458] on link "Next" at bounding box center [936, 458] width 157 height 83
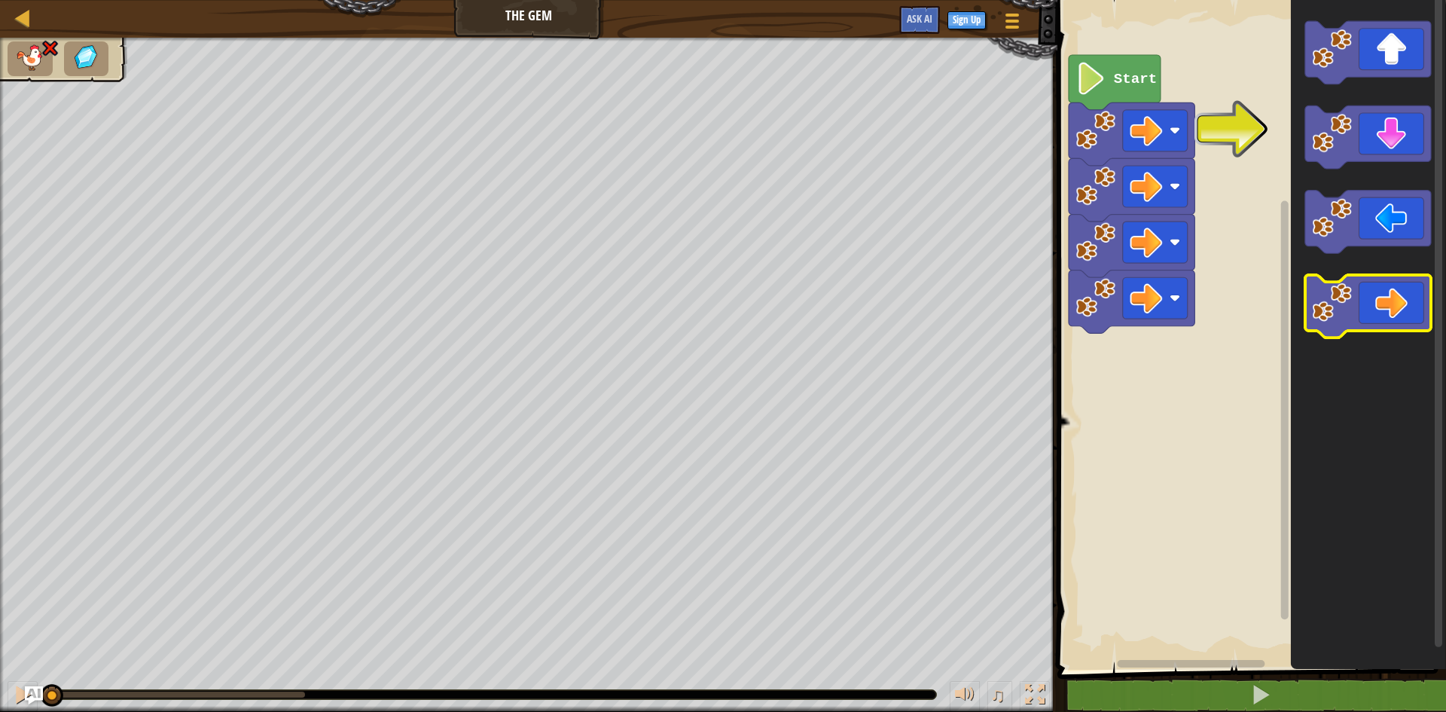
click at [1390, 295] on icon "Blockly Workspace" at bounding box center [1368, 306] width 126 height 63
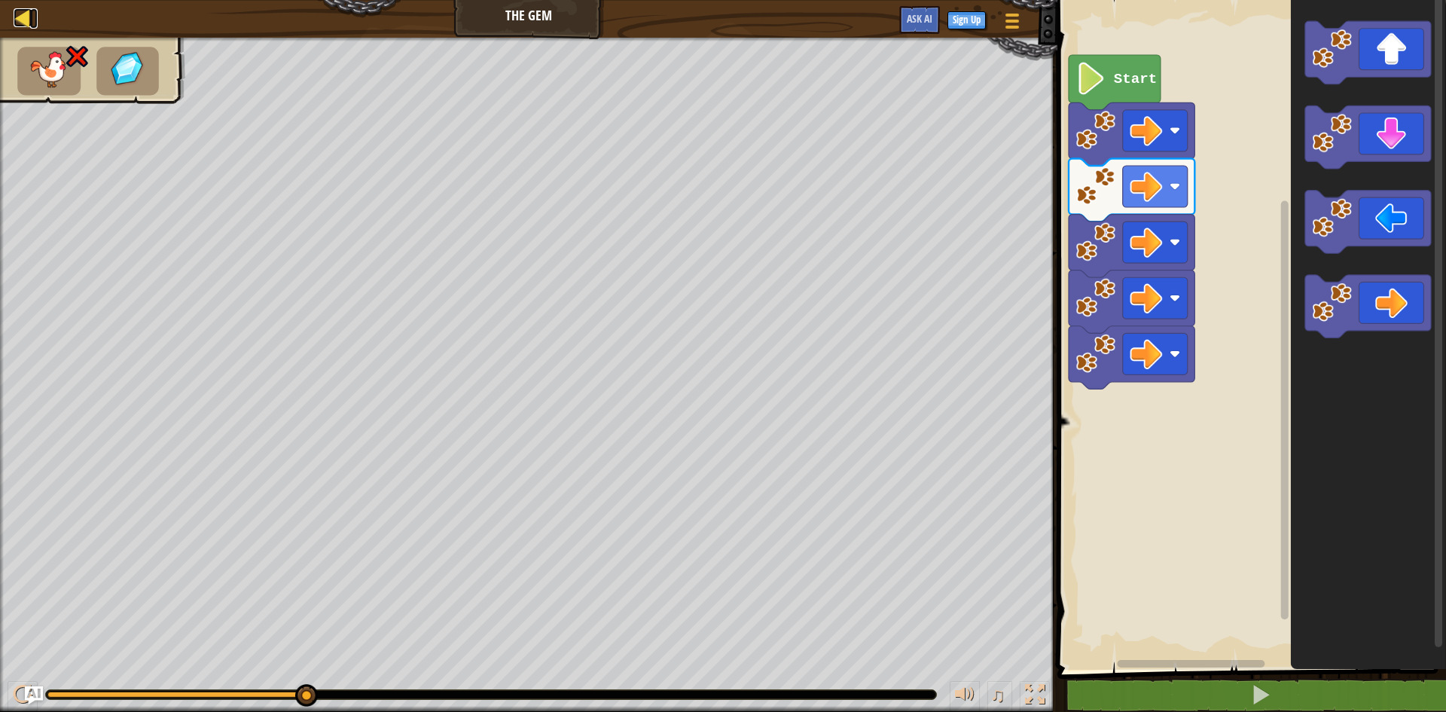
click at [18, 23] on div at bounding box center [23, 17] width 19 height 19
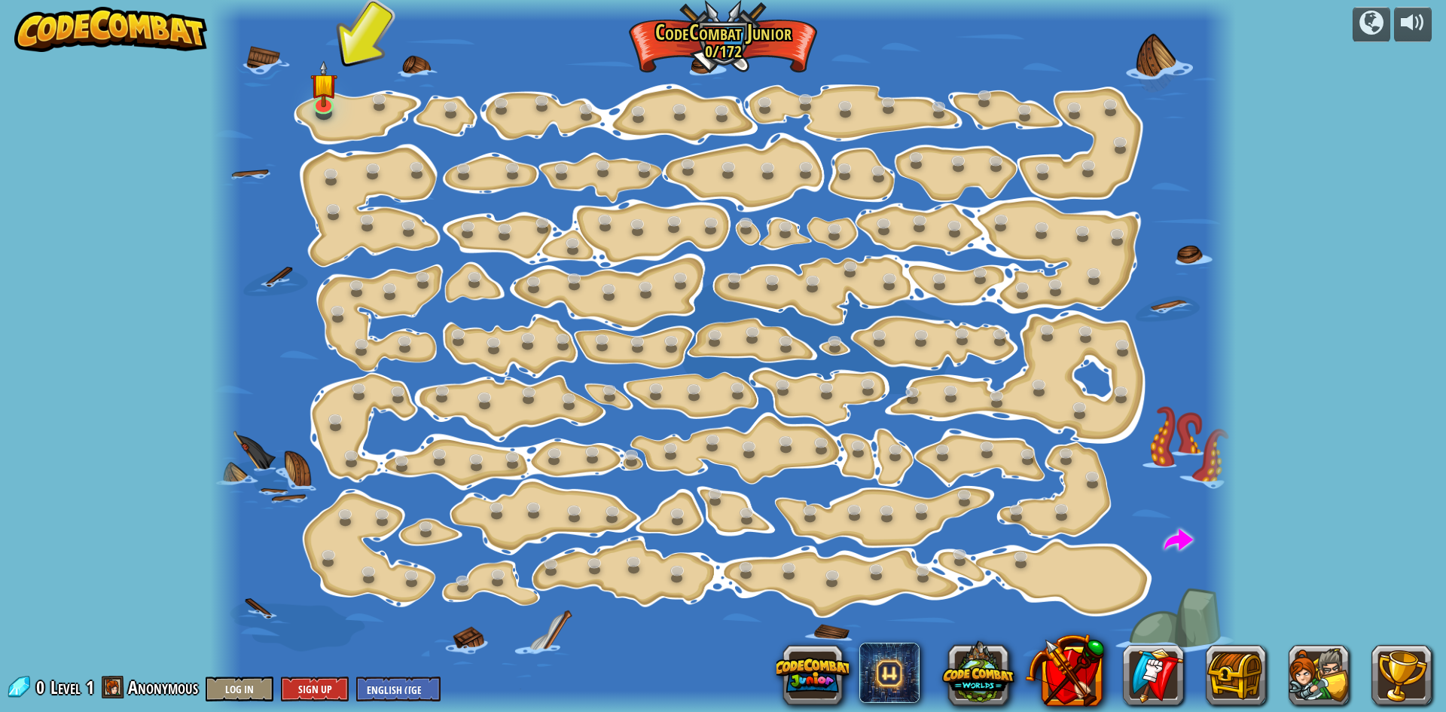
click at [361, 102] on div at bounding box center [723, 356] width 1026 height 712
click at [325, 109] on link at bounding box center [323, 100] width 30 height 30
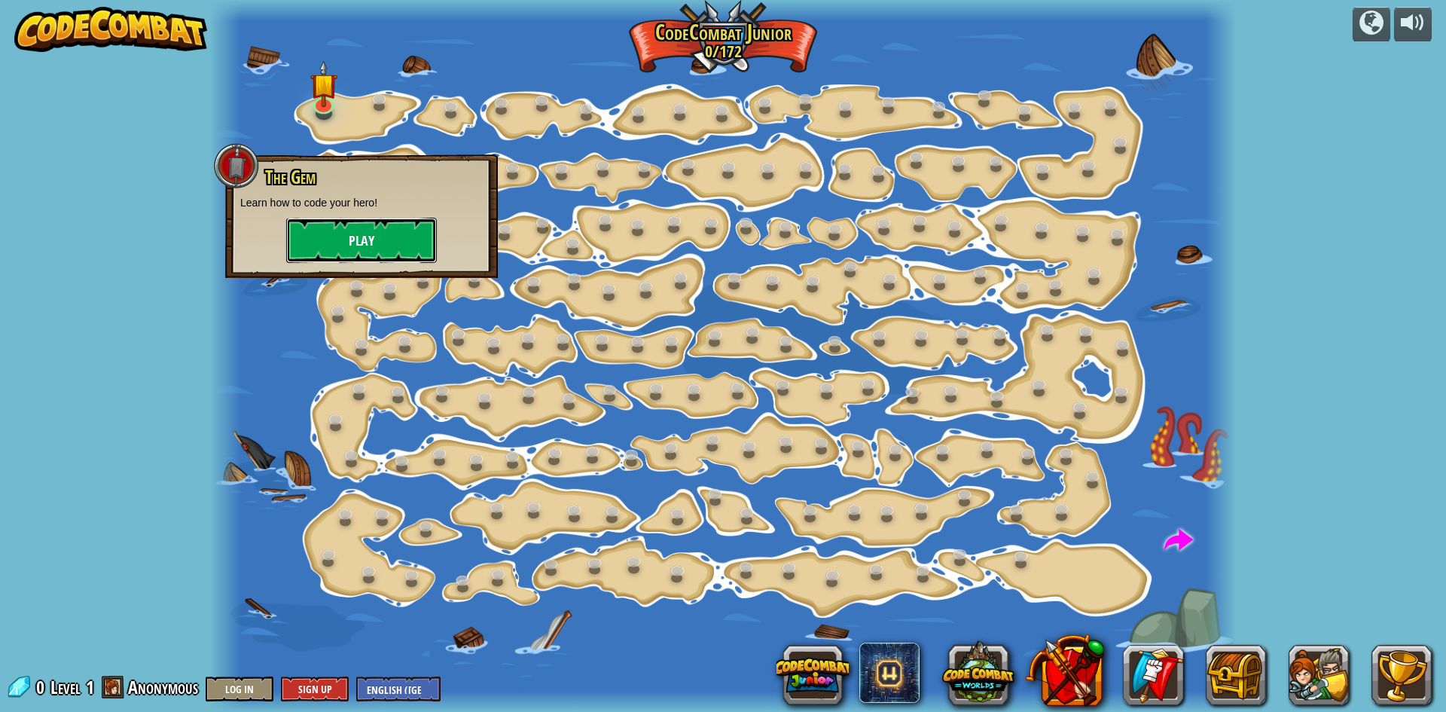
click at [389, 243] on button "Play" at bounding box center [361, 240] width 151 height 45
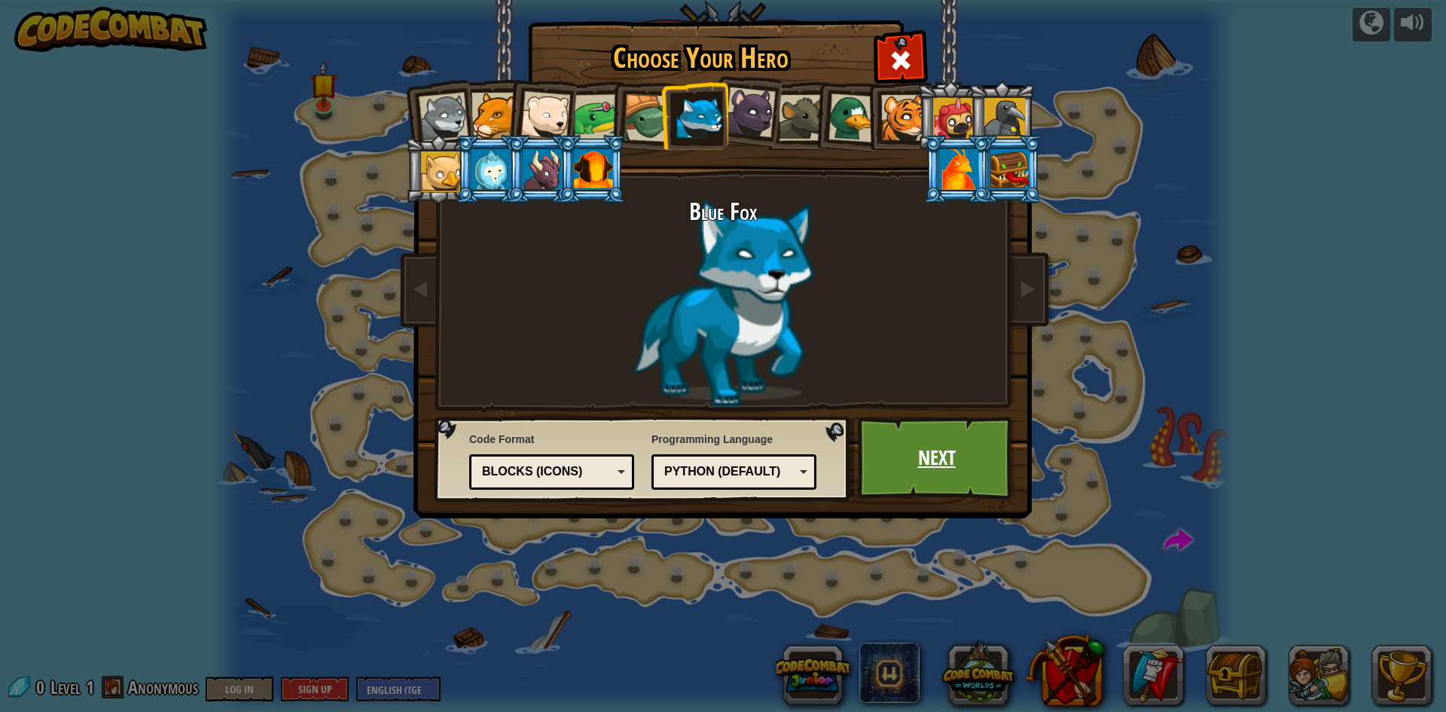
click at [938, 470] on link "Next" at bounding box center [936, 458] width 157 height 83
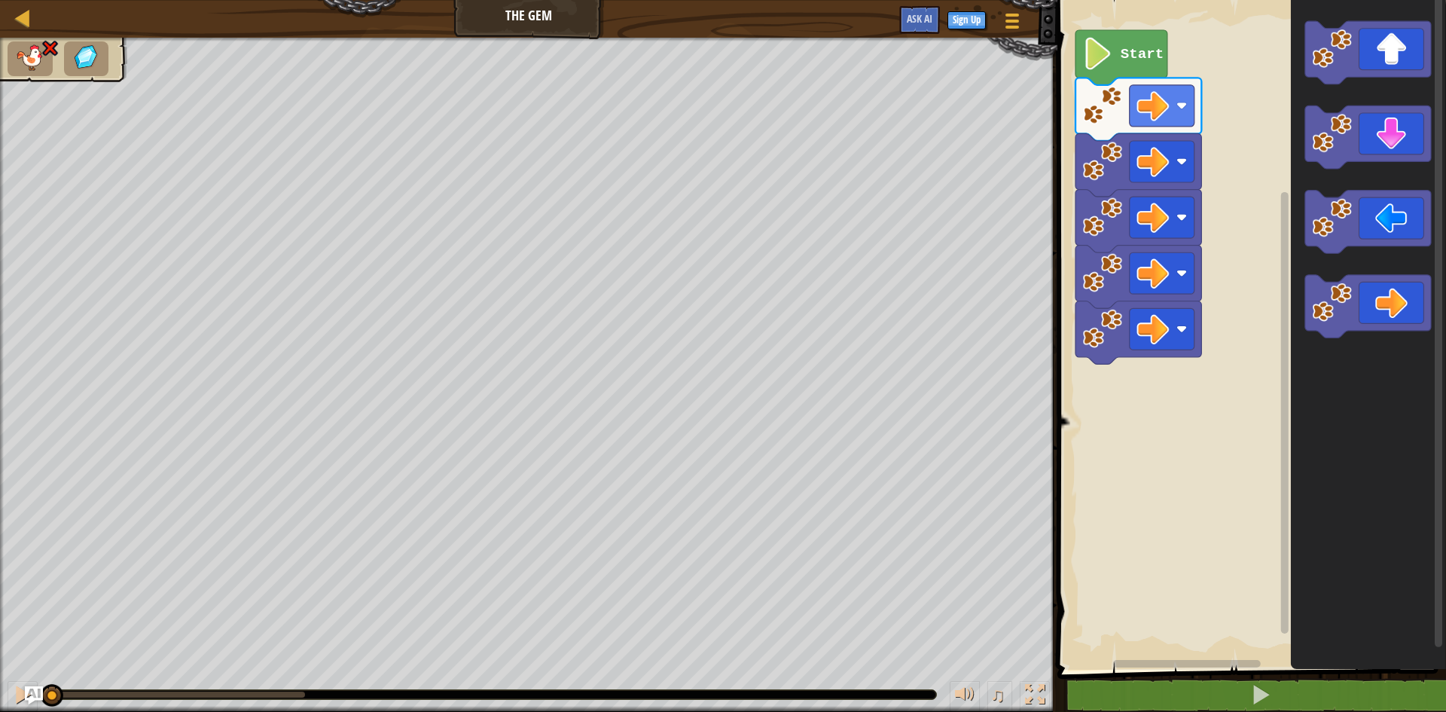
click at [1195, 189] on div "Start" at bounding box center [1249, 330] width 393 height 677
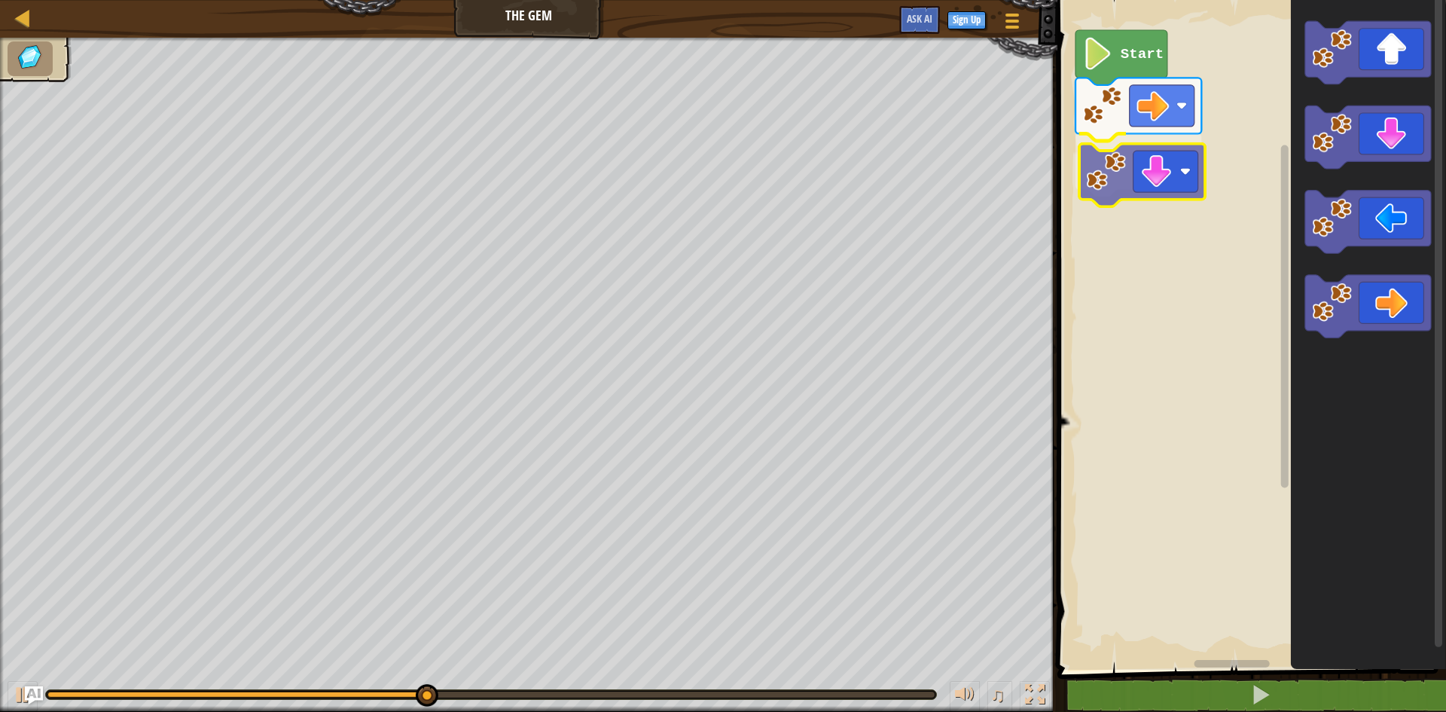
click at [1101, 175] on div "Start" at bounding box center [1249, 330] width 393 height 677
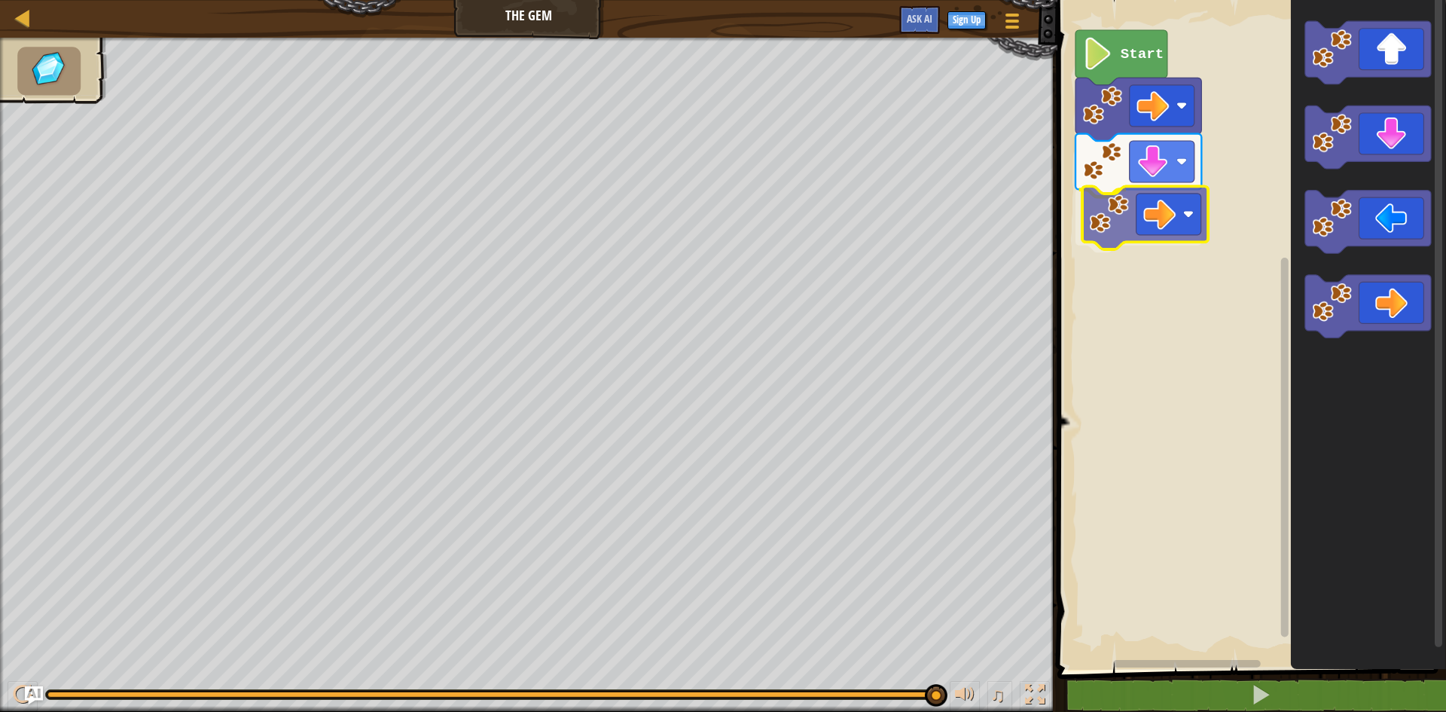
click at [1179, 228] on div "Start" at bounding box center [1249, 330] width 393 height 677
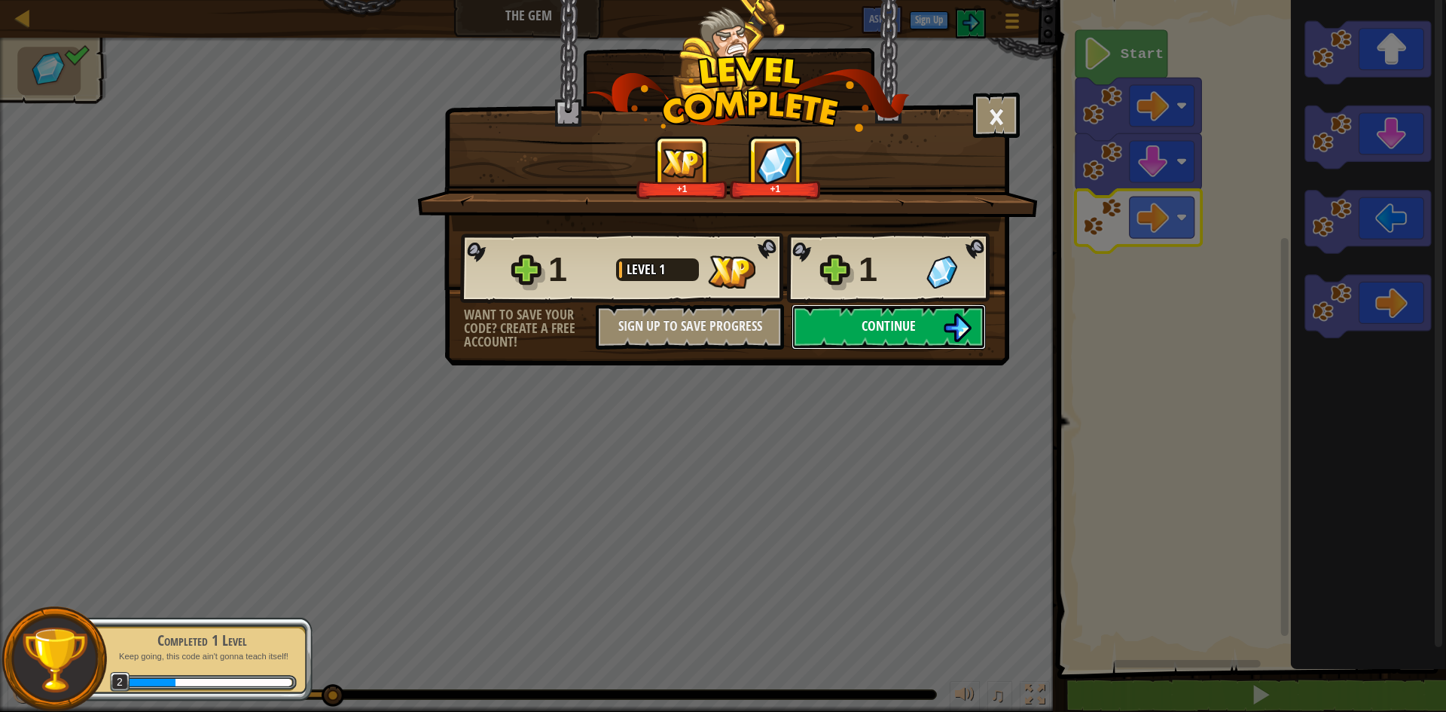
click at [893, 324] on span "Continue" at bounding box center [889, 325] width 54 height 19
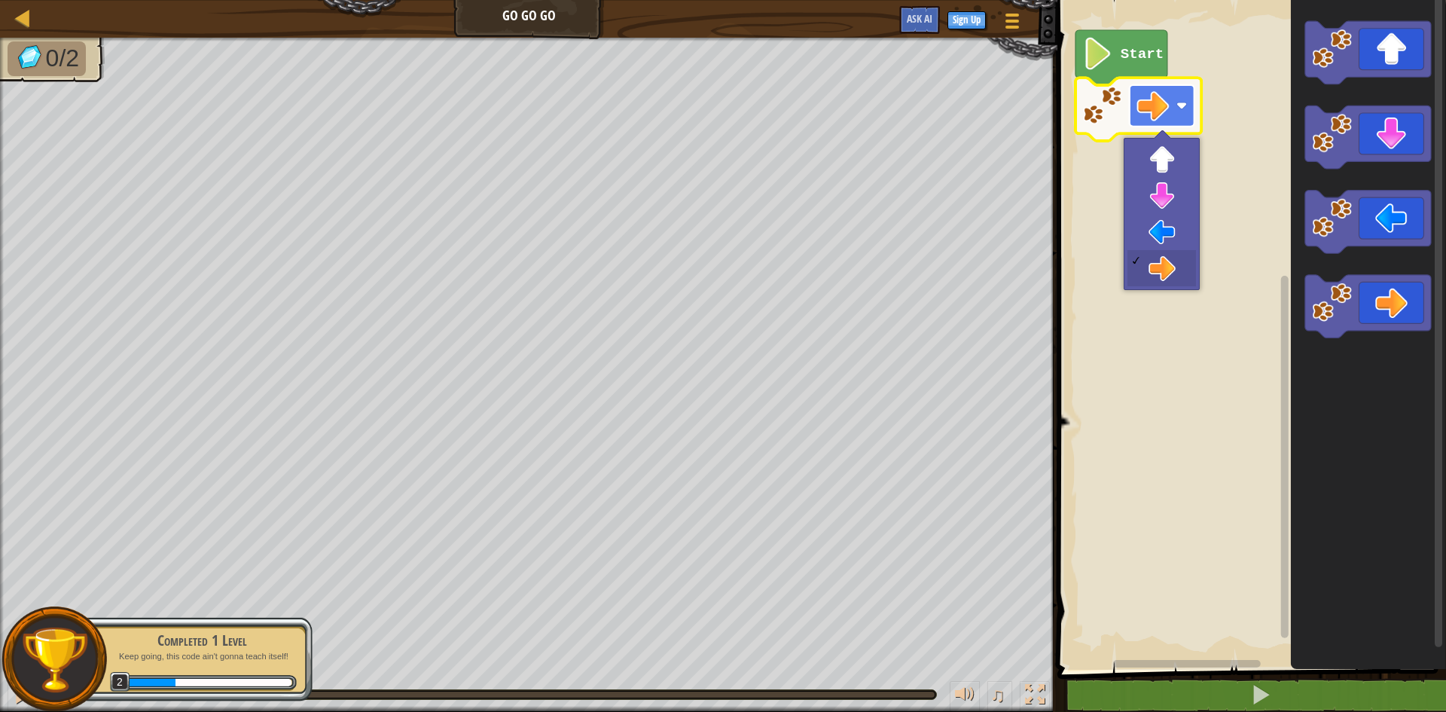
click at [1137, 113] on rect "Blockly Workspace" at bounding box center [1162, 105] width 65 height 41
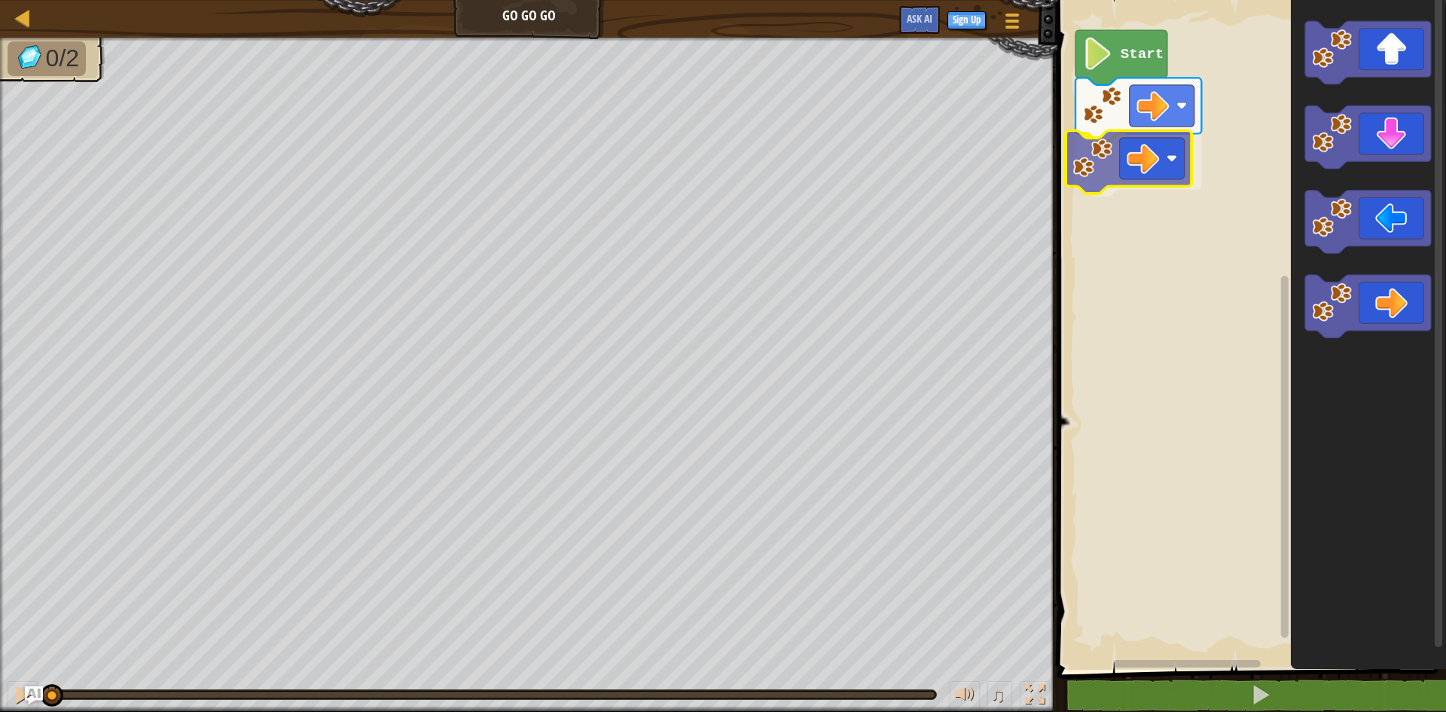
click at [1107, 153] on div "Start" at bounding box center [1249, 330] width 393 height 677
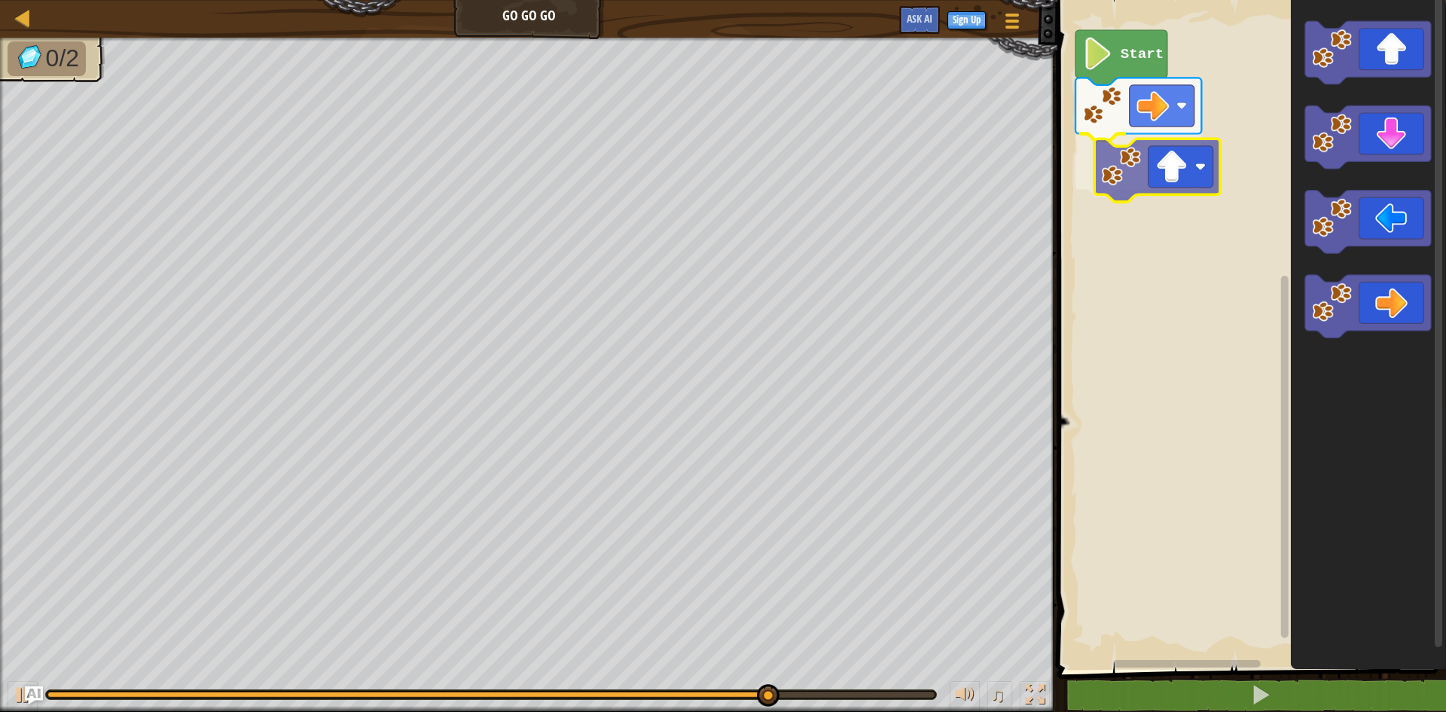
click at [1154, 174] on div "Start" at bounding box center [1249, 330] width 393 height 677
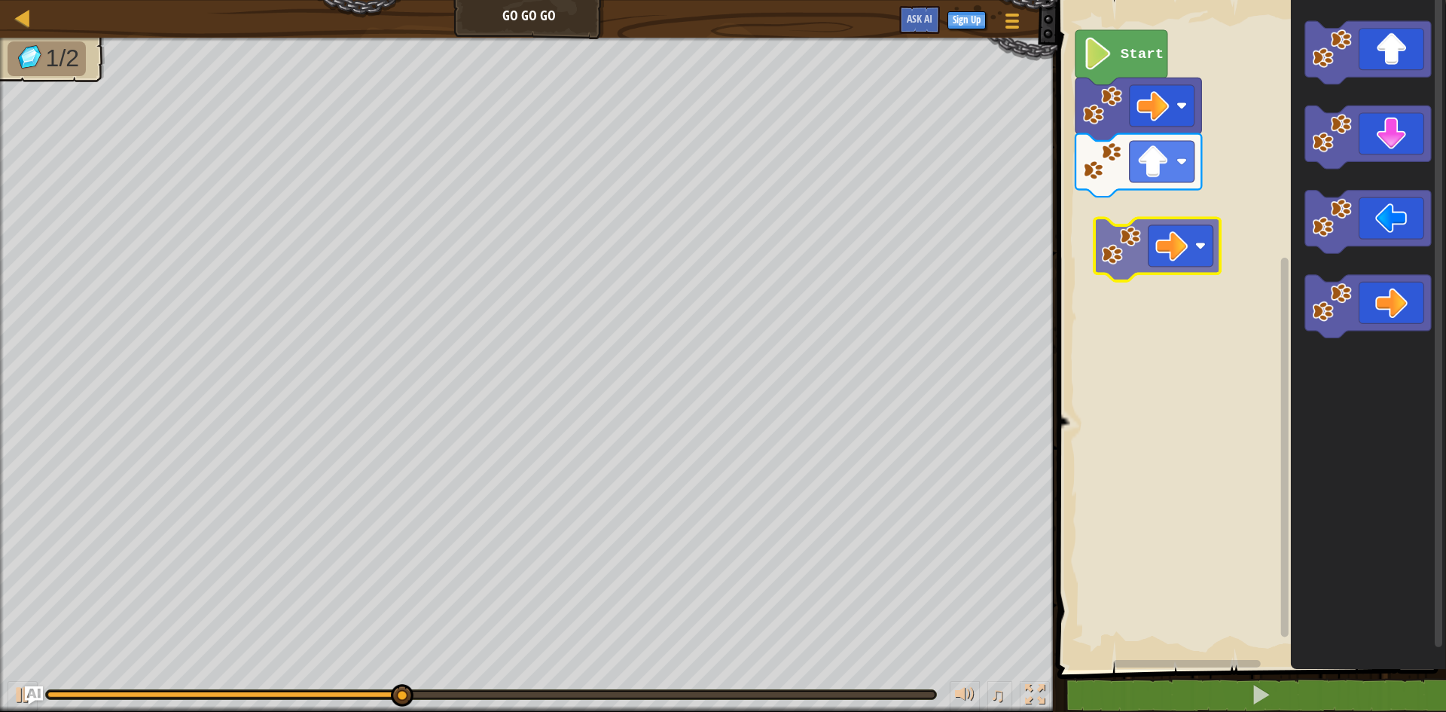
click at [1149, 222] on div "Start" at bounding box center [1249, 330] width 393 height 677
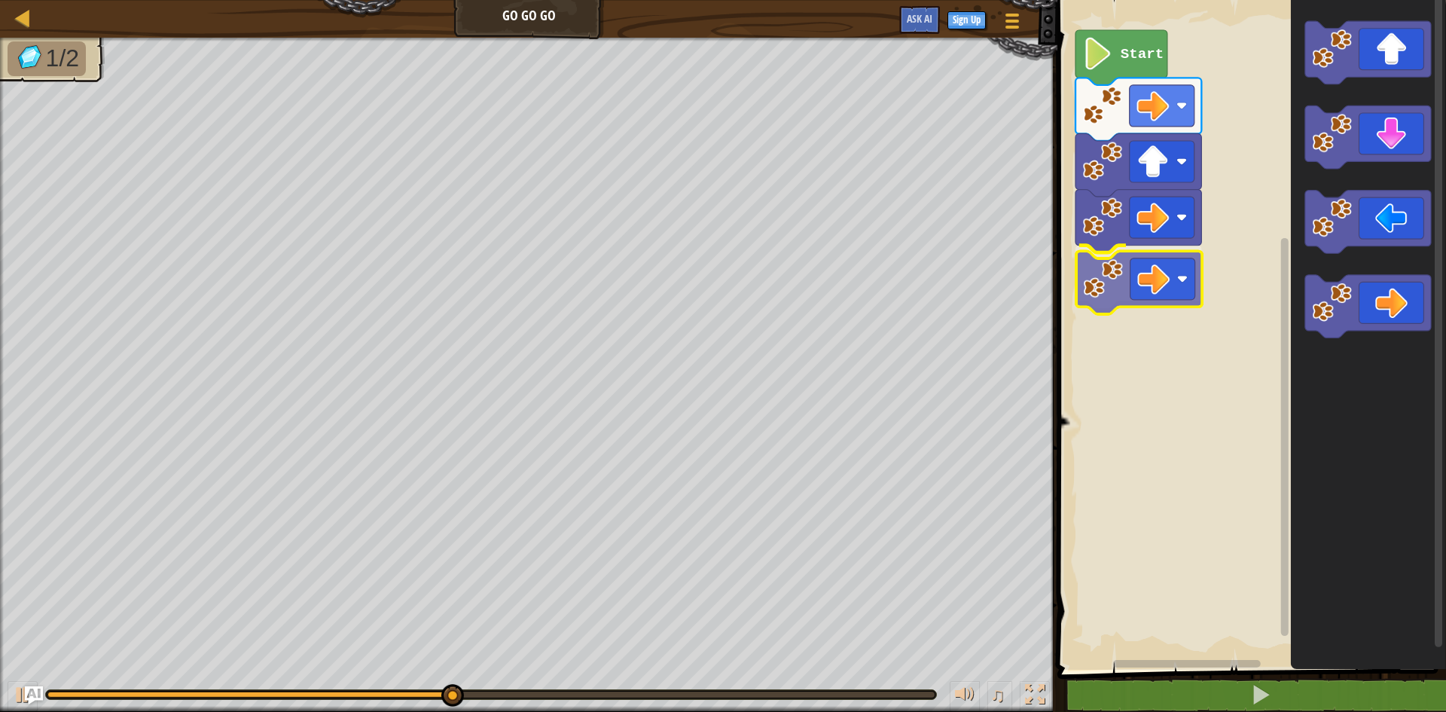
click at [1129, 278] on div "Start" at bounding box center [1249, 330] width 393 height 677
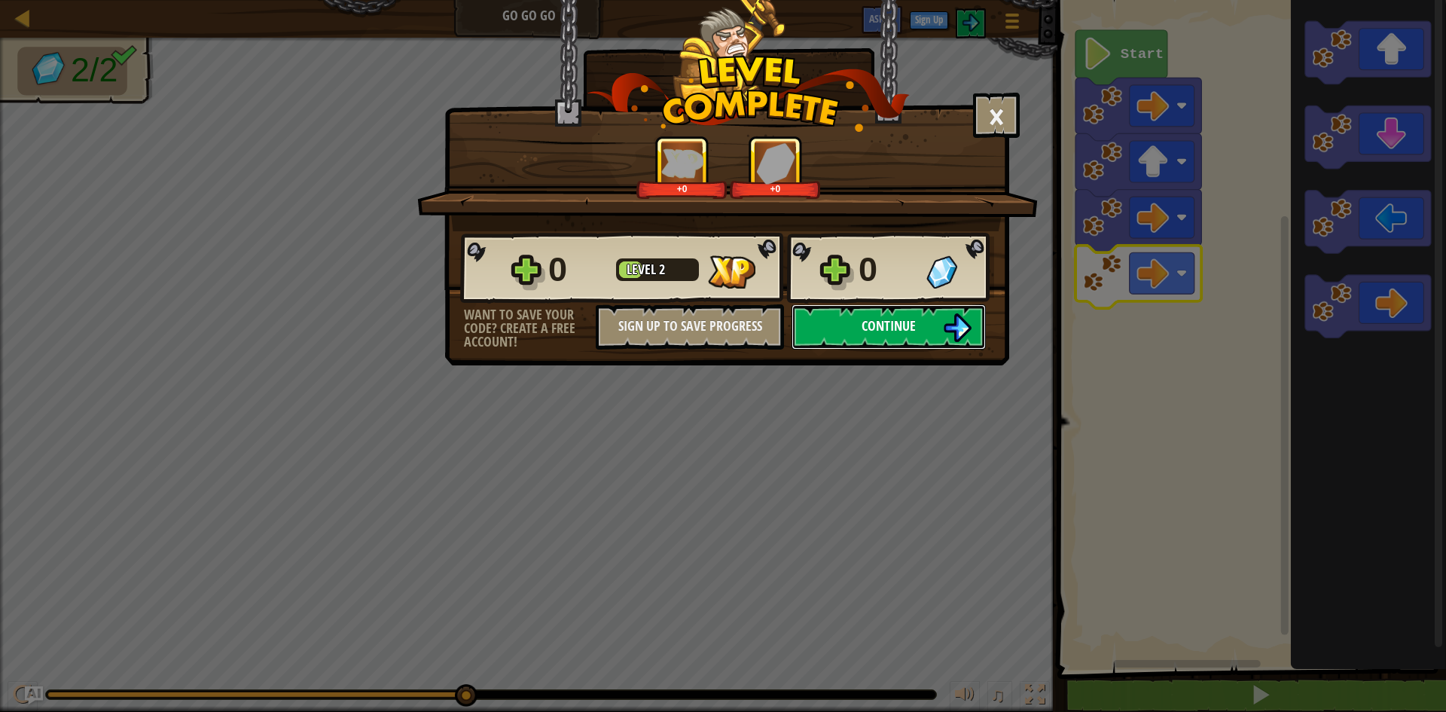
click at [956, 323] on img at bounding box center [957, 327] width 29 height 29
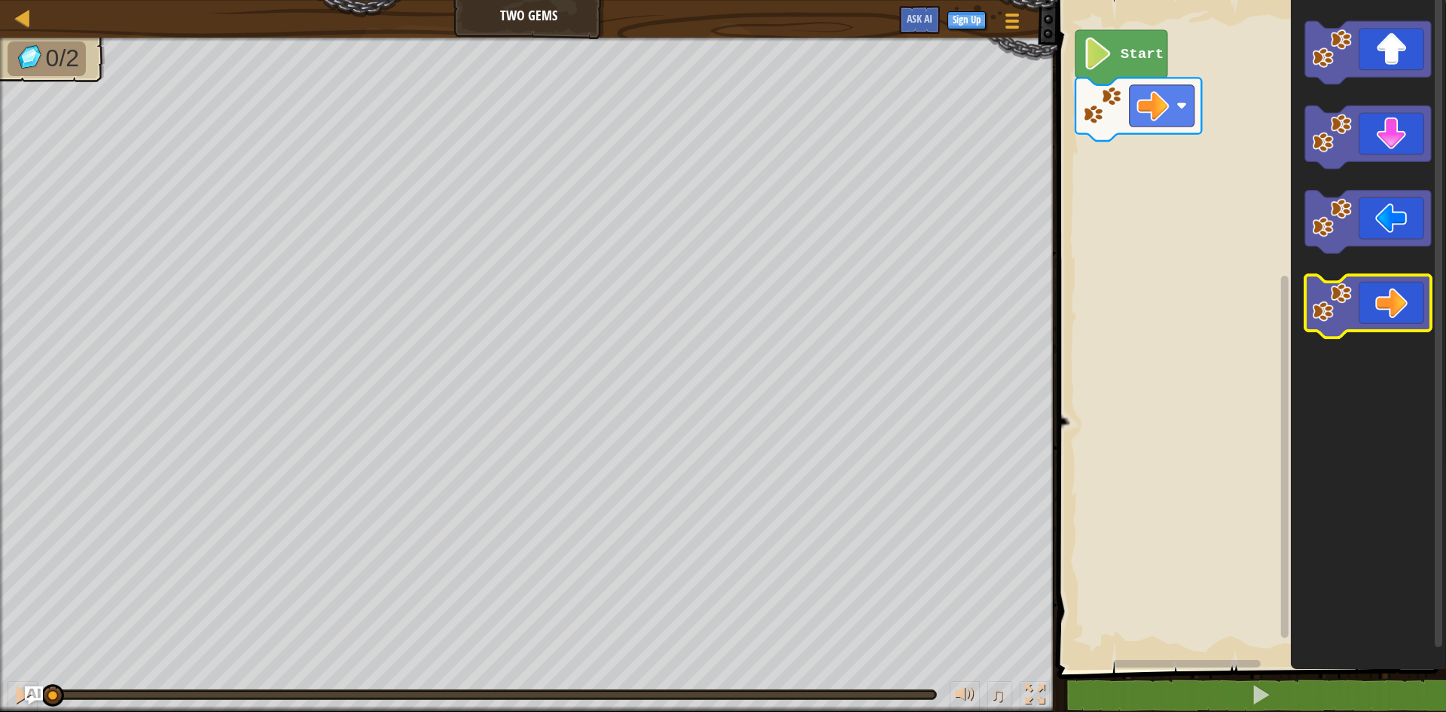
click at [1384, 329] on icon "Blockly Workspace" at bounding box center [1368, 306] width 126 height 63
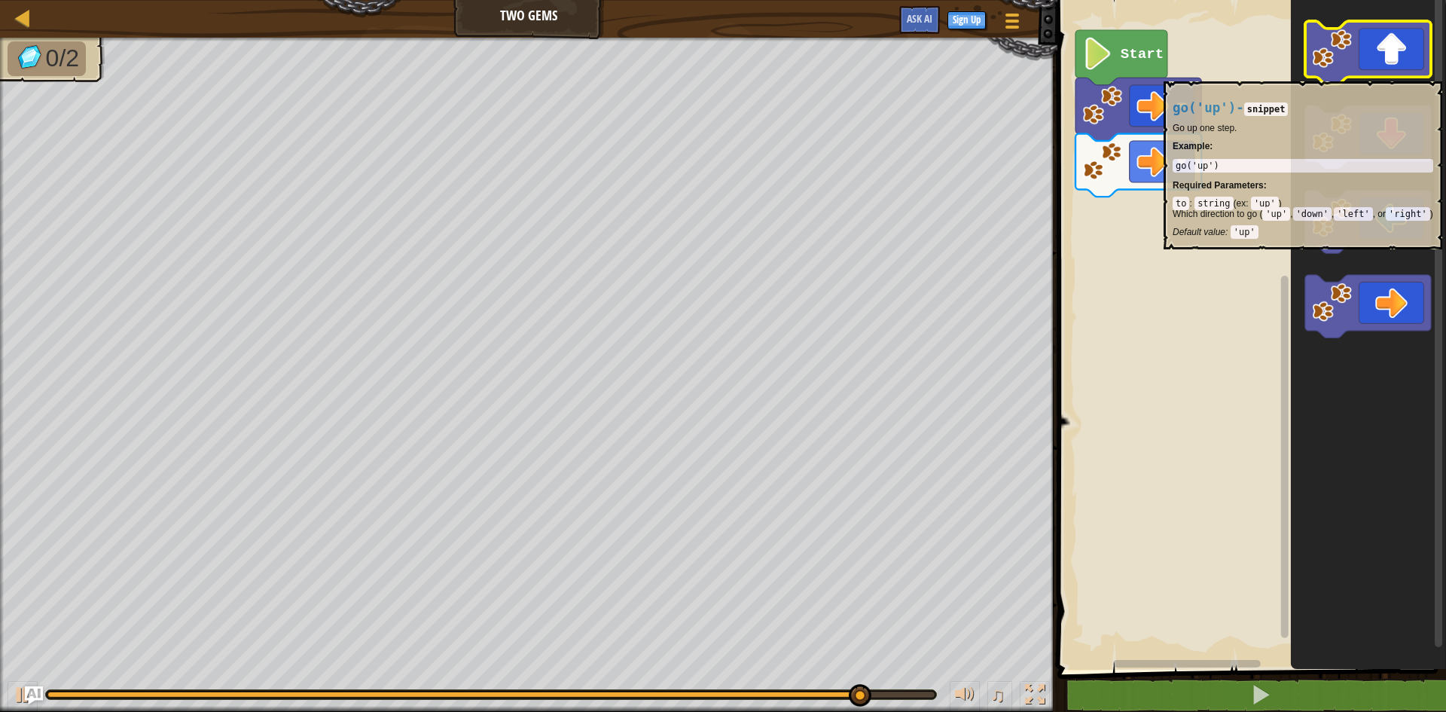
click at [1387, 74] on icon "Blockly Workspace" at bounding box center [1368, 52] width 126 height 63
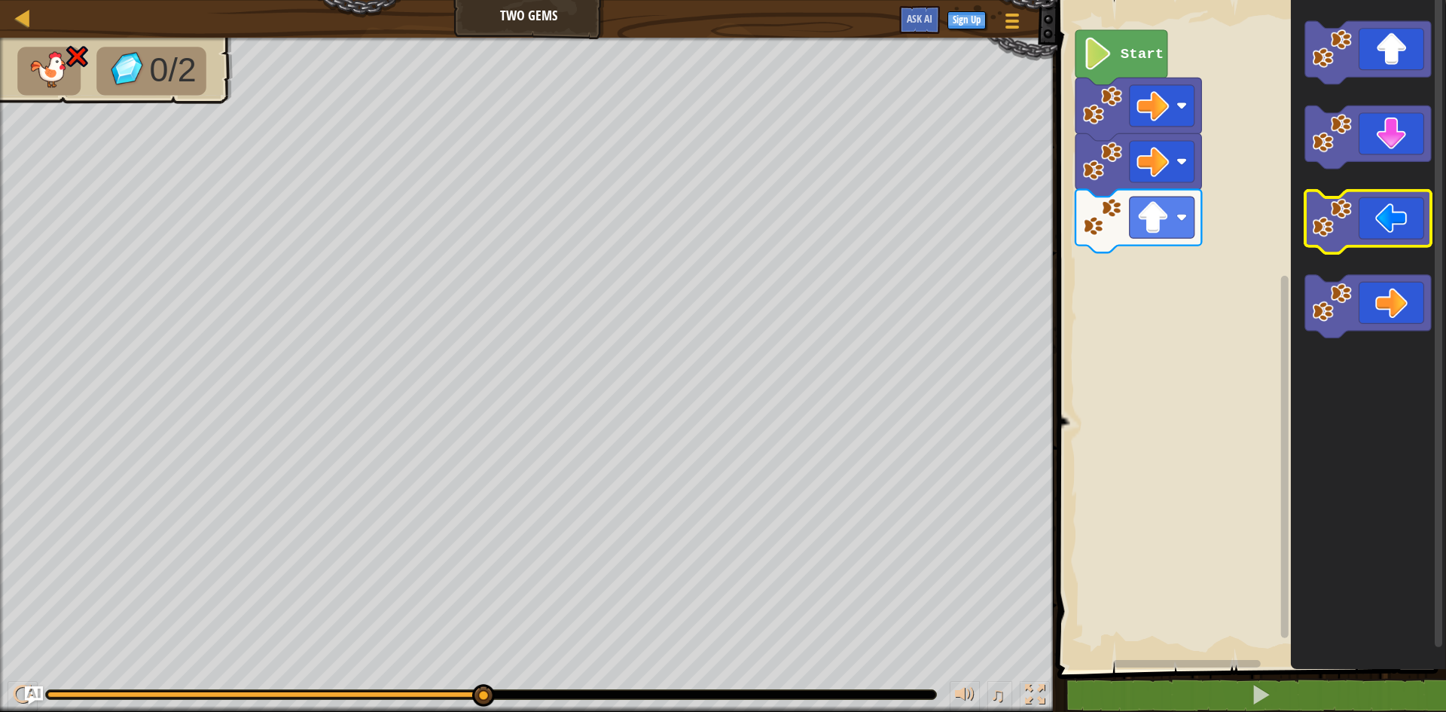
click at [1326, 199] on g "Blockly Workspace" at bounding box center [1368, 222] width 126 height 63
